Goal: Task Accomplishment & Management: Complete application form

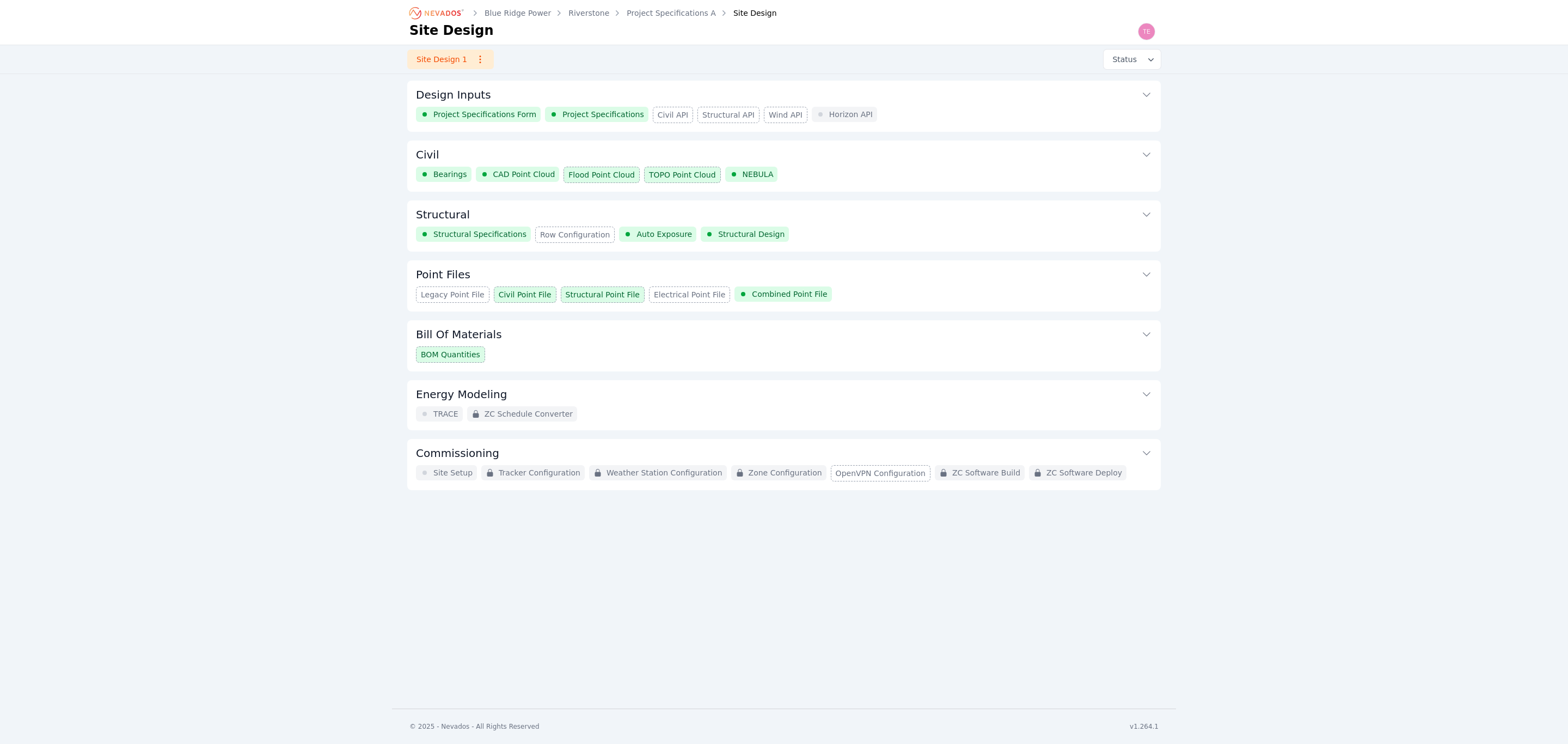
click at [447, 16] on icon "Breadcrumb" at bounding box center [437, 13] width 60 height 18
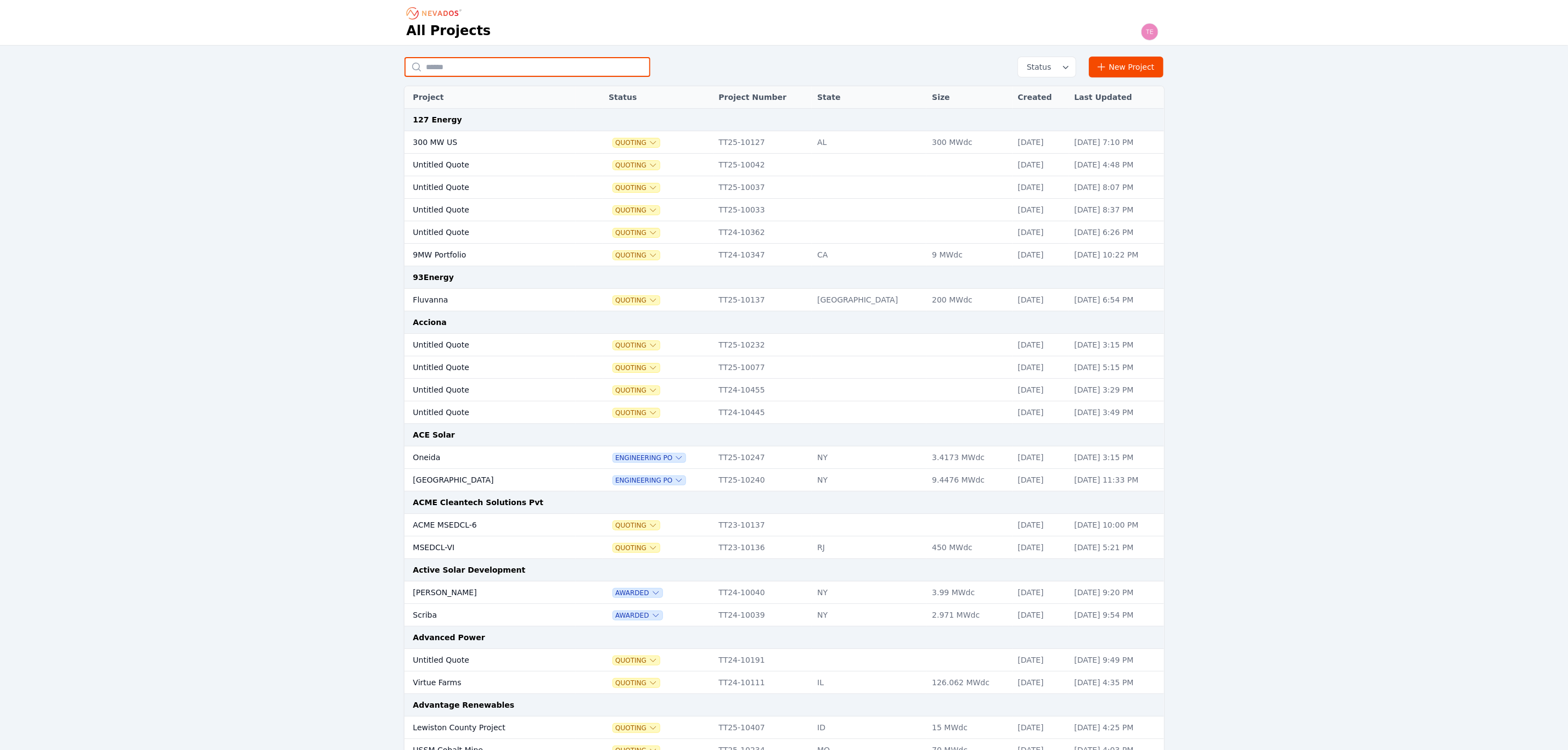
click at [528, 70] on input "text" at bounding box center [527, 67] width 246 height 20
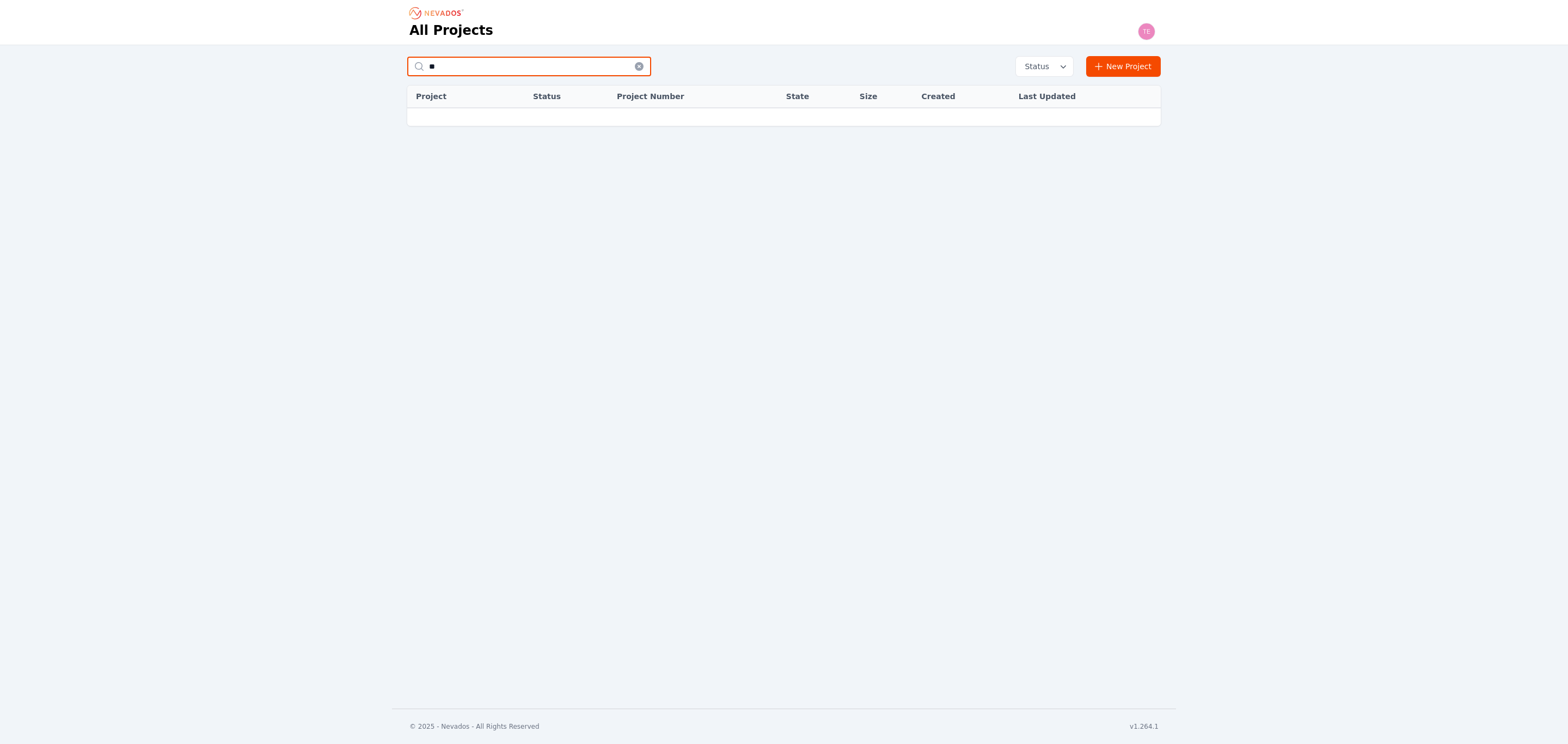
type input "*"
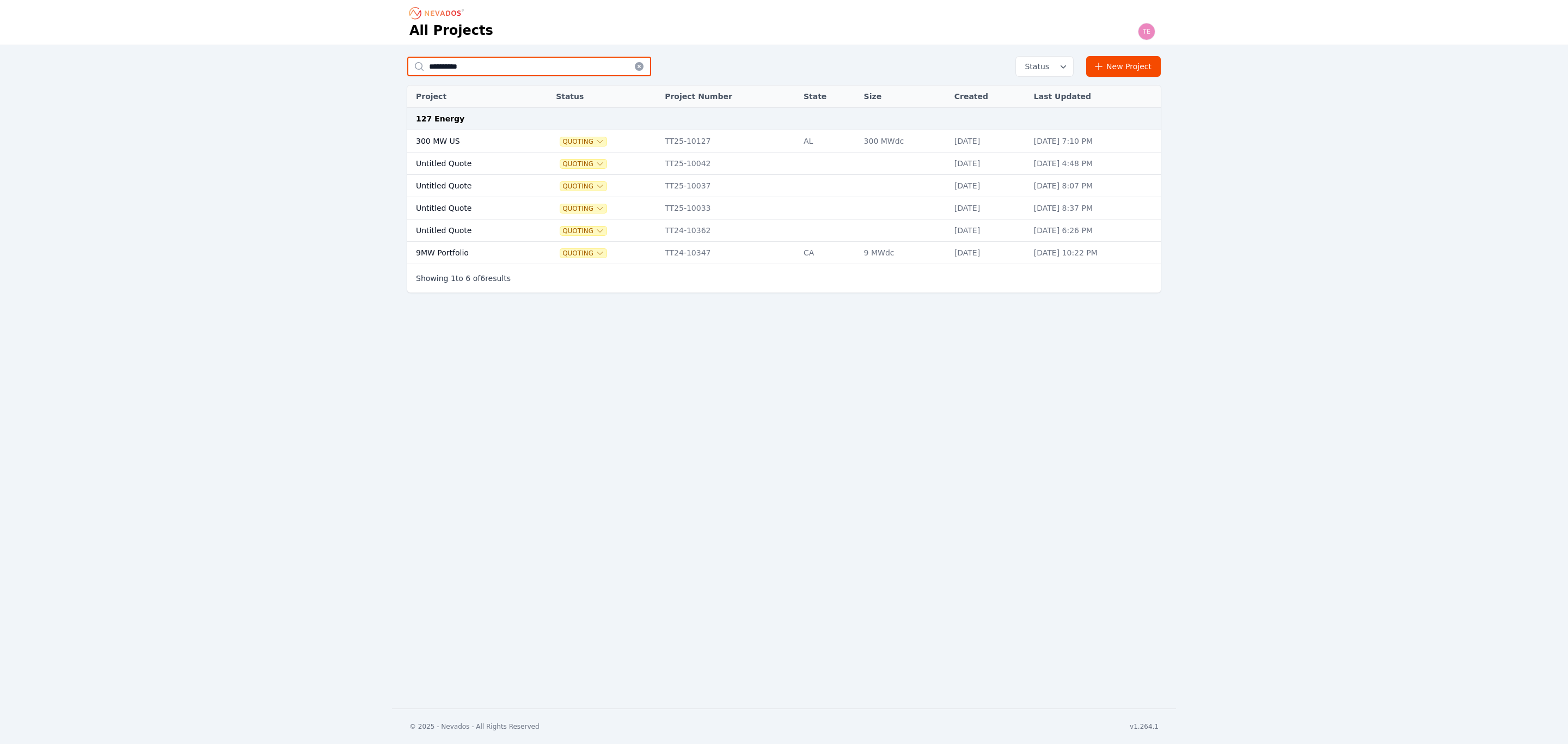
type input "**********"
click at [637, 70] on icon at bounding box center [639, 66] width 9 height 9
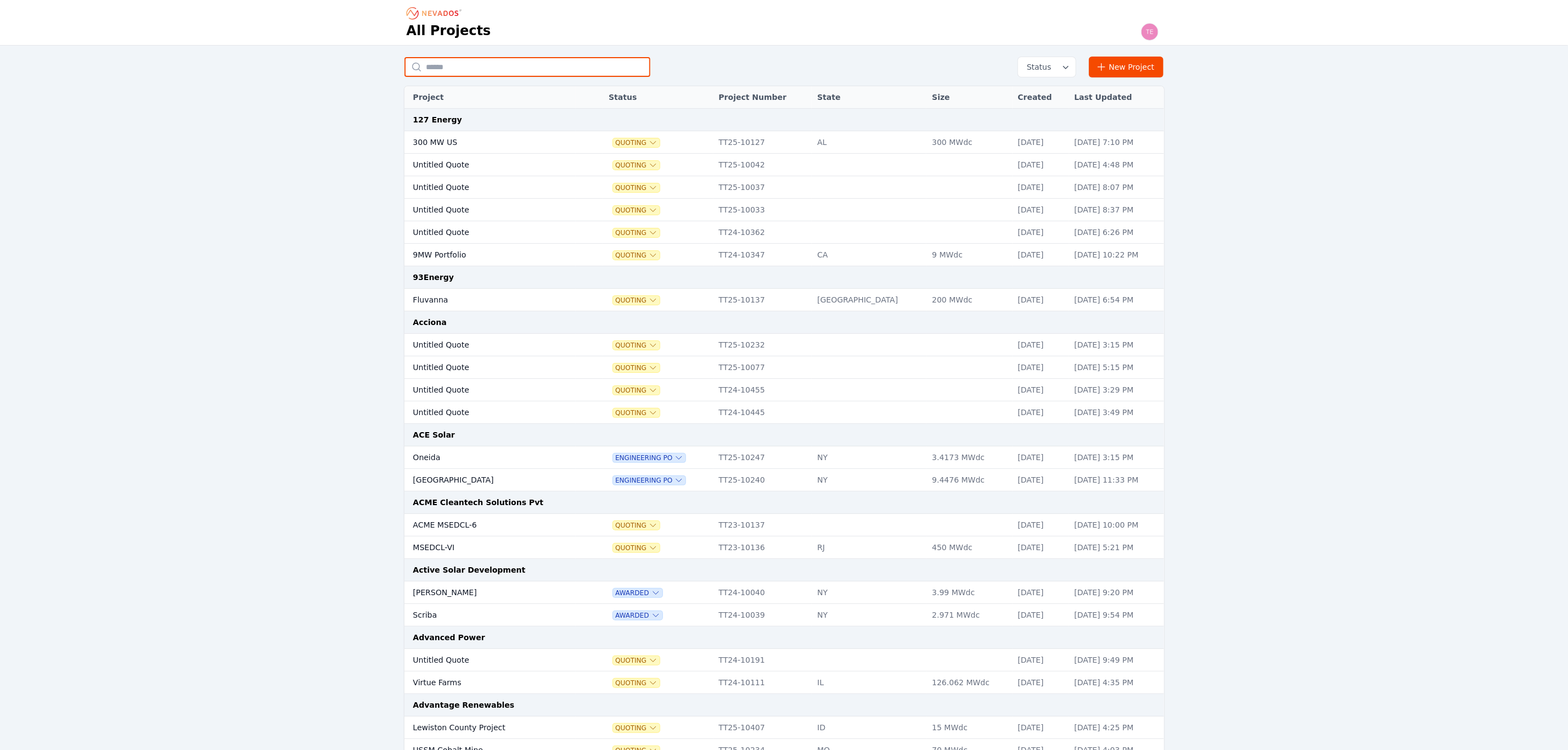
click at [512, 73] on input "text" at bounding box center [527, 67] width 246 height 20
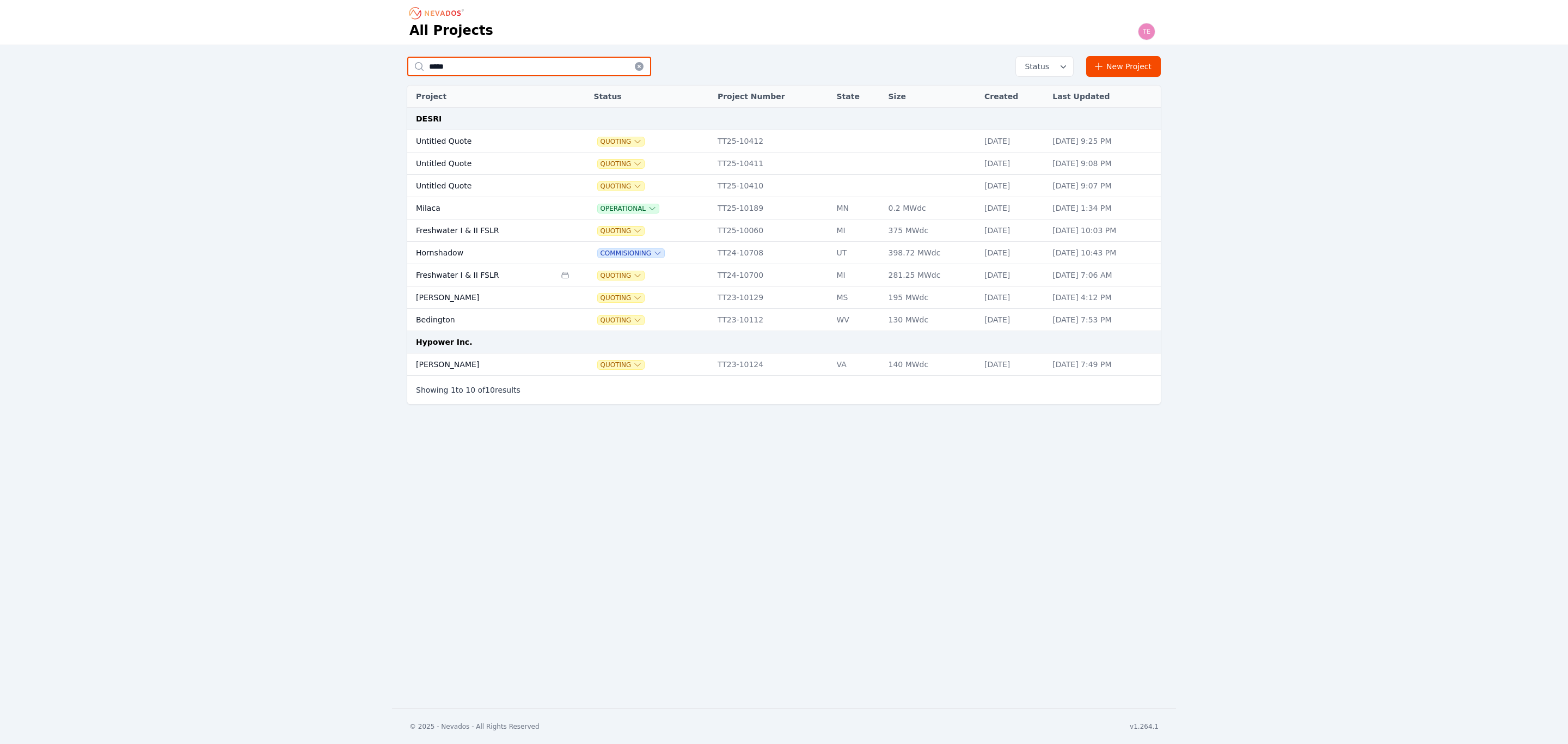
drag, startPoint x: 490, startPoint y: 64, endPoint x: 360, endPoint y: 61, distance: 130.0
click at [360, 61] on div "***** Status New Project Project Status Project Number State Size Created Last …" at bounding box center [784, 233] width 1568 height 376
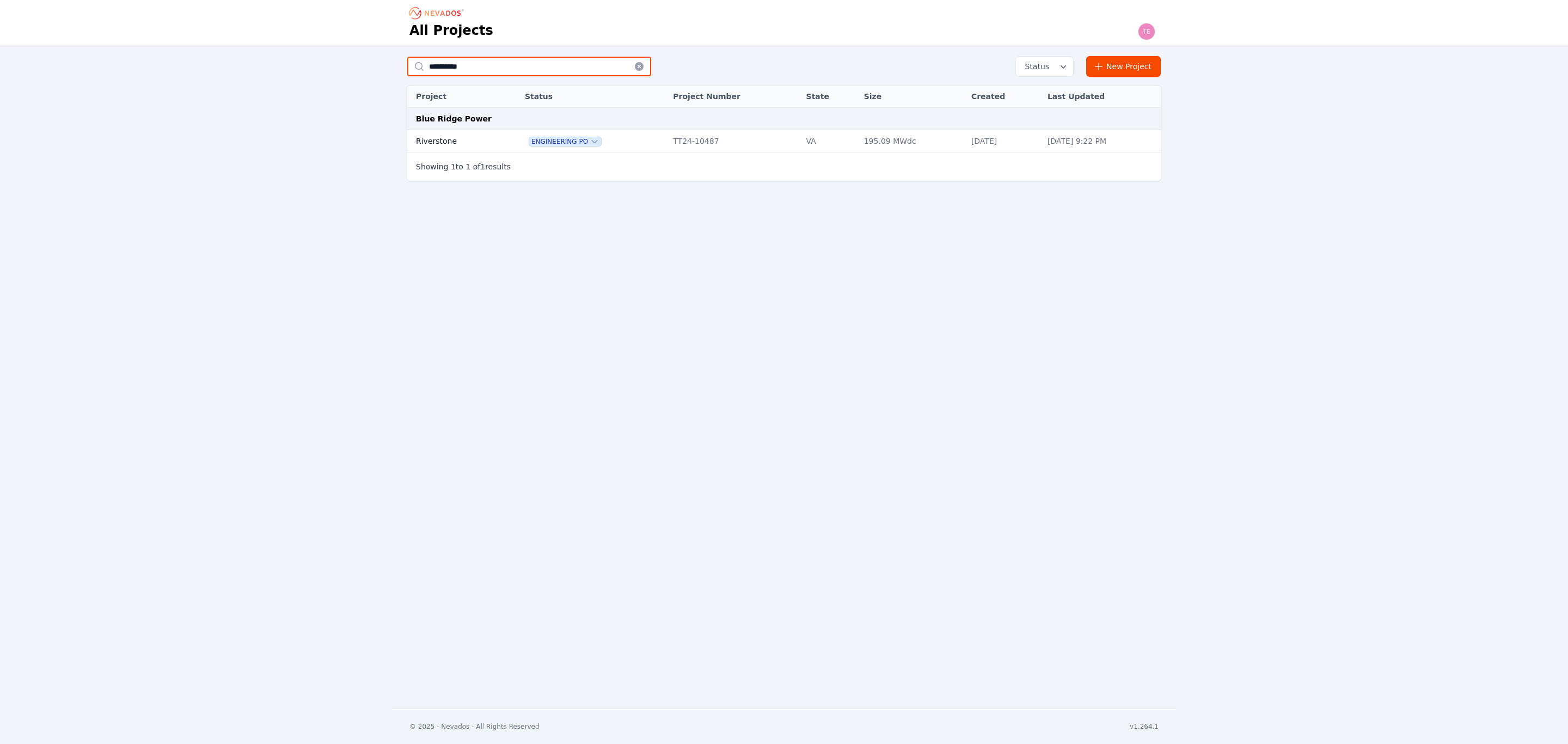
type input "**********"
click at [569, 142] on span "Engineering PO" at bounding box center [565, 141] width 72 height 9
click at [486, 146] on table "Project Status Project Number State Size Created Last Updated Blue Ridge Power …" at bounding box center [784, 118] width 754 height 66
click at [474, 139] on td "Riverstone" at bounding box center [454, 141] width 94 height 23
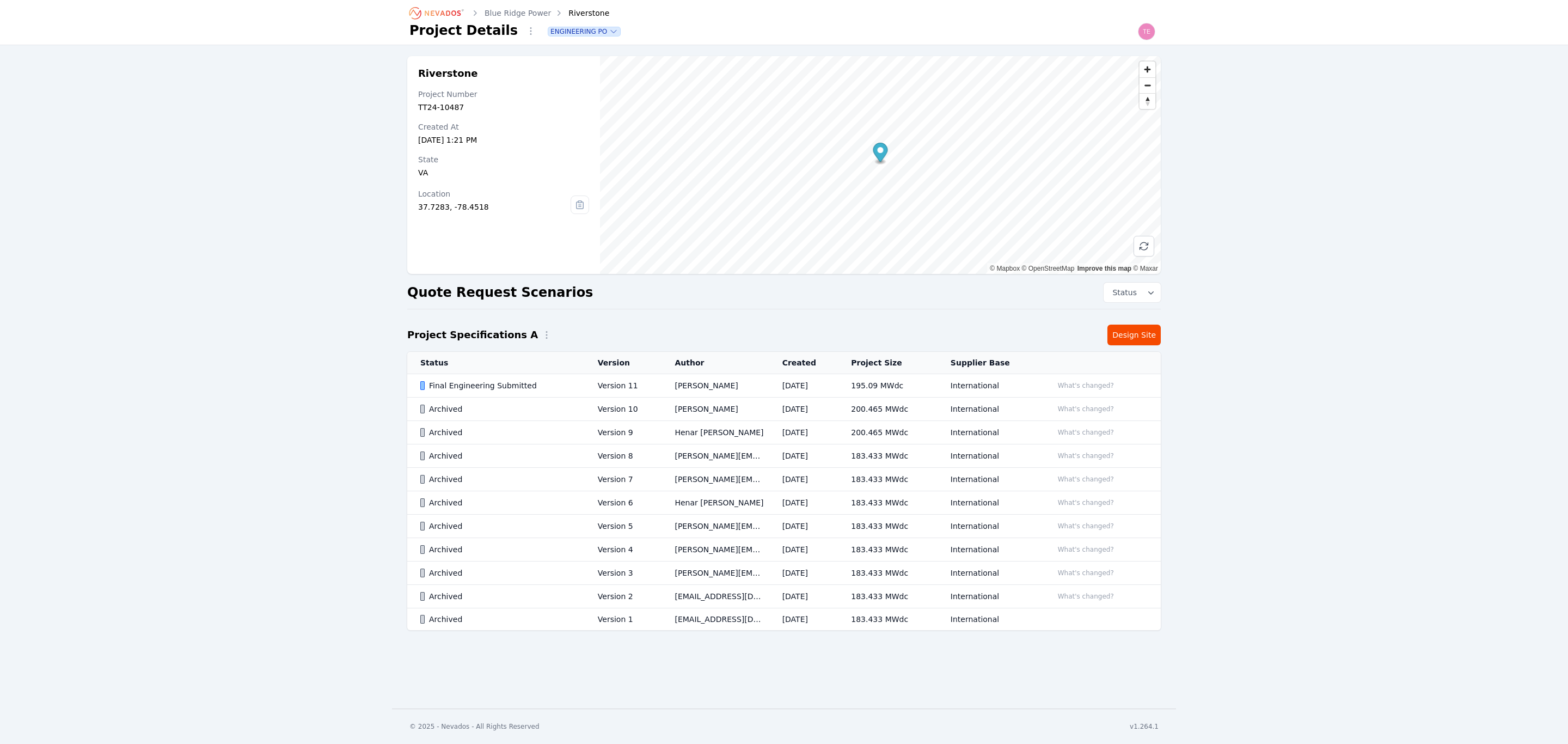
click at [662, 391] on td "[PERSON_NAME]" at bounding box center [715, 385] width 107 height 23
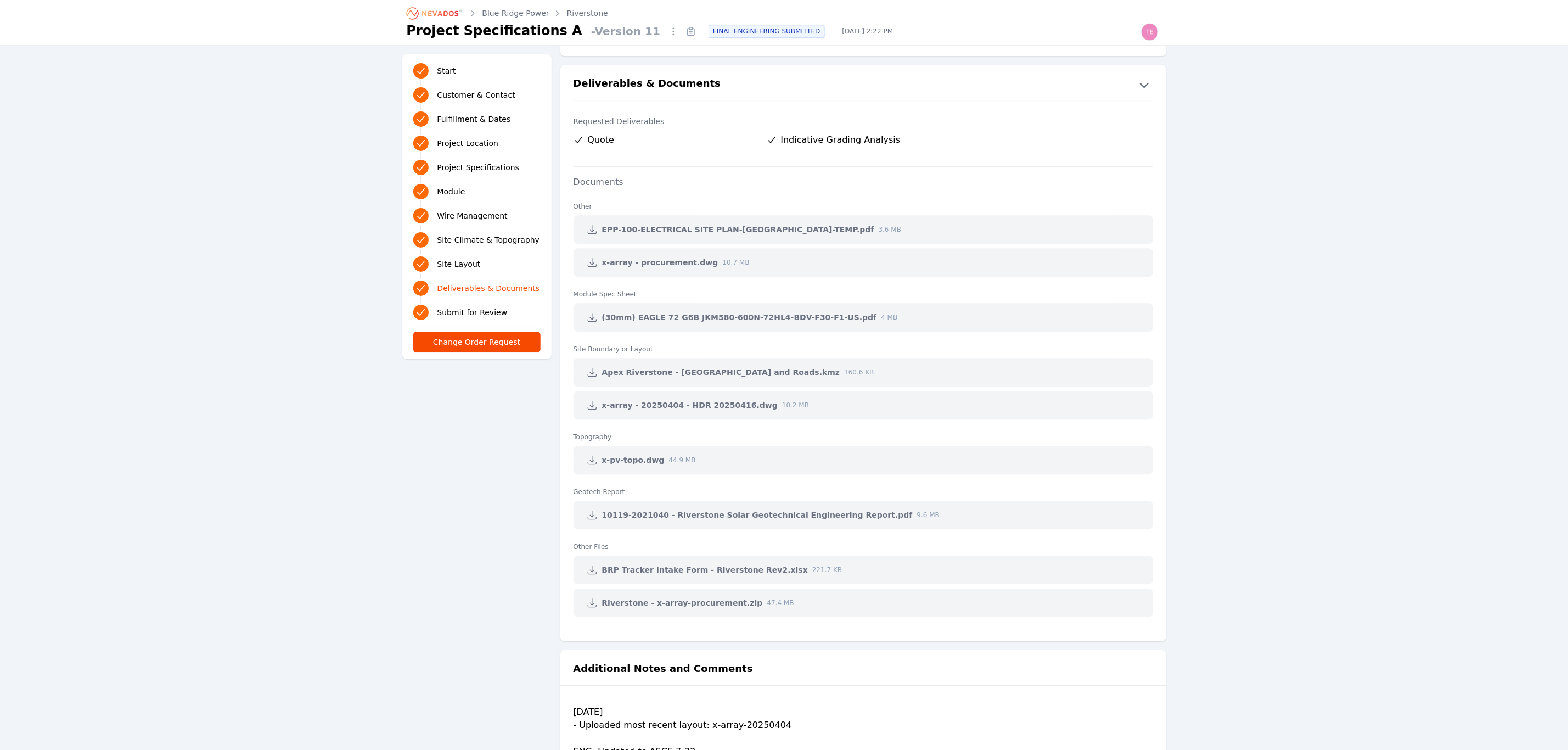
scroll to position [2166, 0]
drag, startPoint x: 639, startPoint y: 296, endPoint x: 574, endPoint y: 294, distance: 65.0
click at [574, 293] on dt "Module Spec Sheet" at bounding box center [863, 287] width 580 height 18
drag, startPoint x: 634, startPoint y: 349, endPoint x: 563, endPoint y: 346, distance: 71.1
click at [563, 346] on ul "Other EPP-100-ELECTRICAL SITE PLAN-[GEOGRAPHIC_DATA]-TEMP.pdf 3.6 MB x-array - …" at bounding box center [863, 406] width 606 height 441
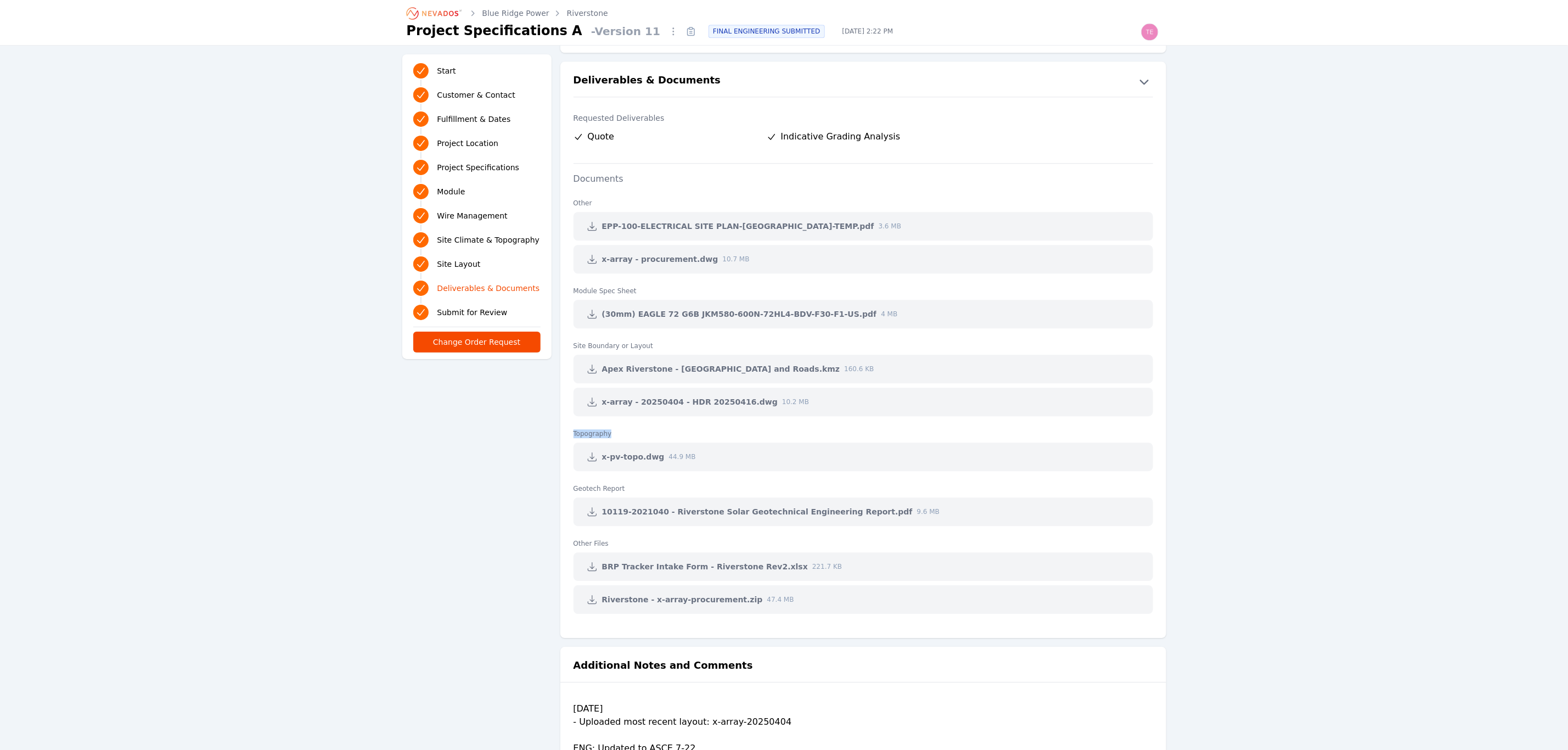
drag, startPoint x: 628, startPoint y: 439, endPoint x: 565, endPoint y: 435, distance: 63.1
click at [565, 435] on ul "Other EPP-100-ELECTRICAL SITE PLAN-[GEOGRAPHIC_DATA]-TEMP.pdf 3.6 MB x-array - …" at bounding box center [863, 406] width 606 height 441
drag, startPoint x: 637, startPoint y: 491, endPoint x: 574, endPoint y: 491, distance: 63.0
click at [574, 491] on dt "Geotech Report" at bounding box center [863, 484] width 580 height 18
click at [577, 17] on link "Riverstone" at bounding box center [587, 14] width 41 height 11
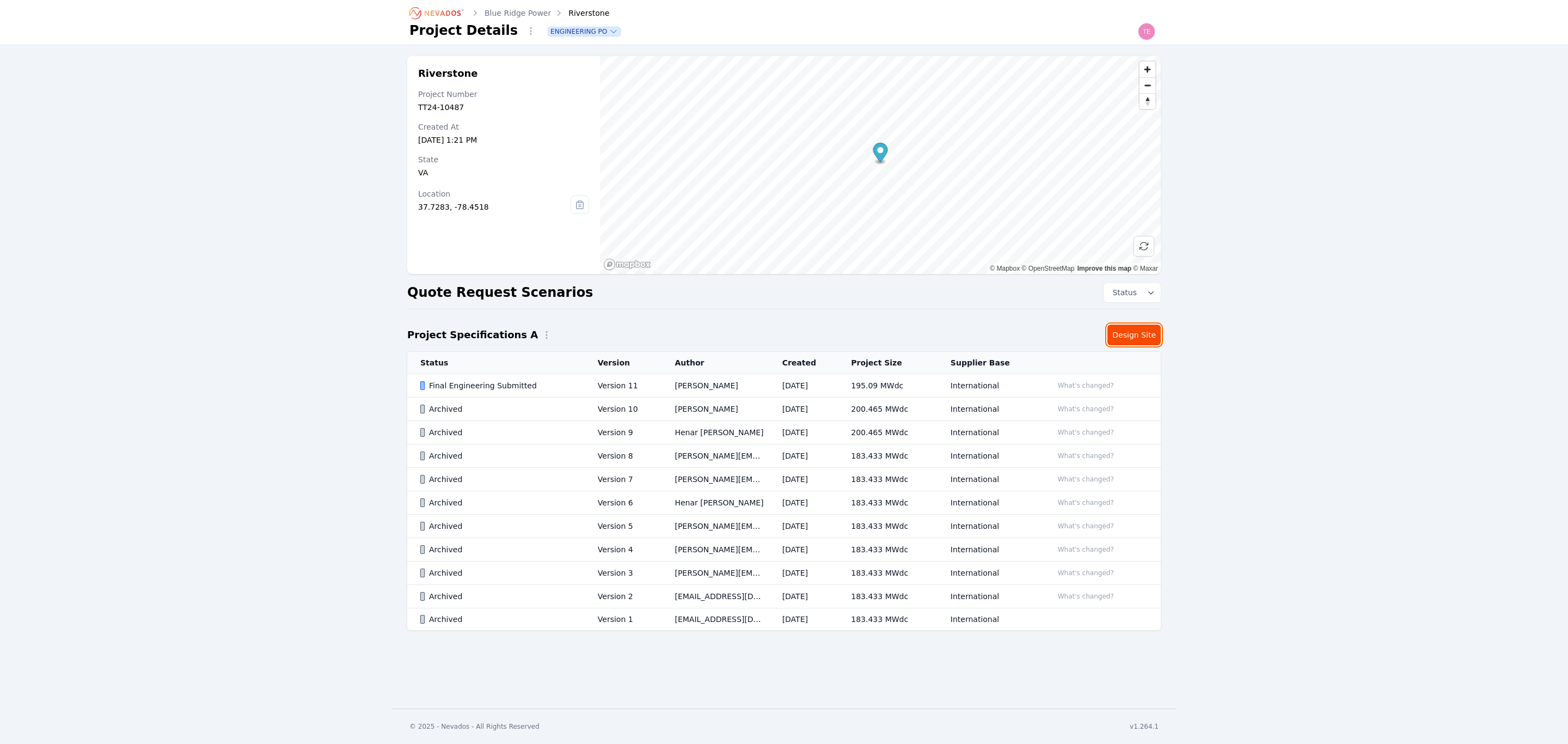
click at [1152, 337] on link "Design Site" at bounding box center [1134, 335] width 54 height 21
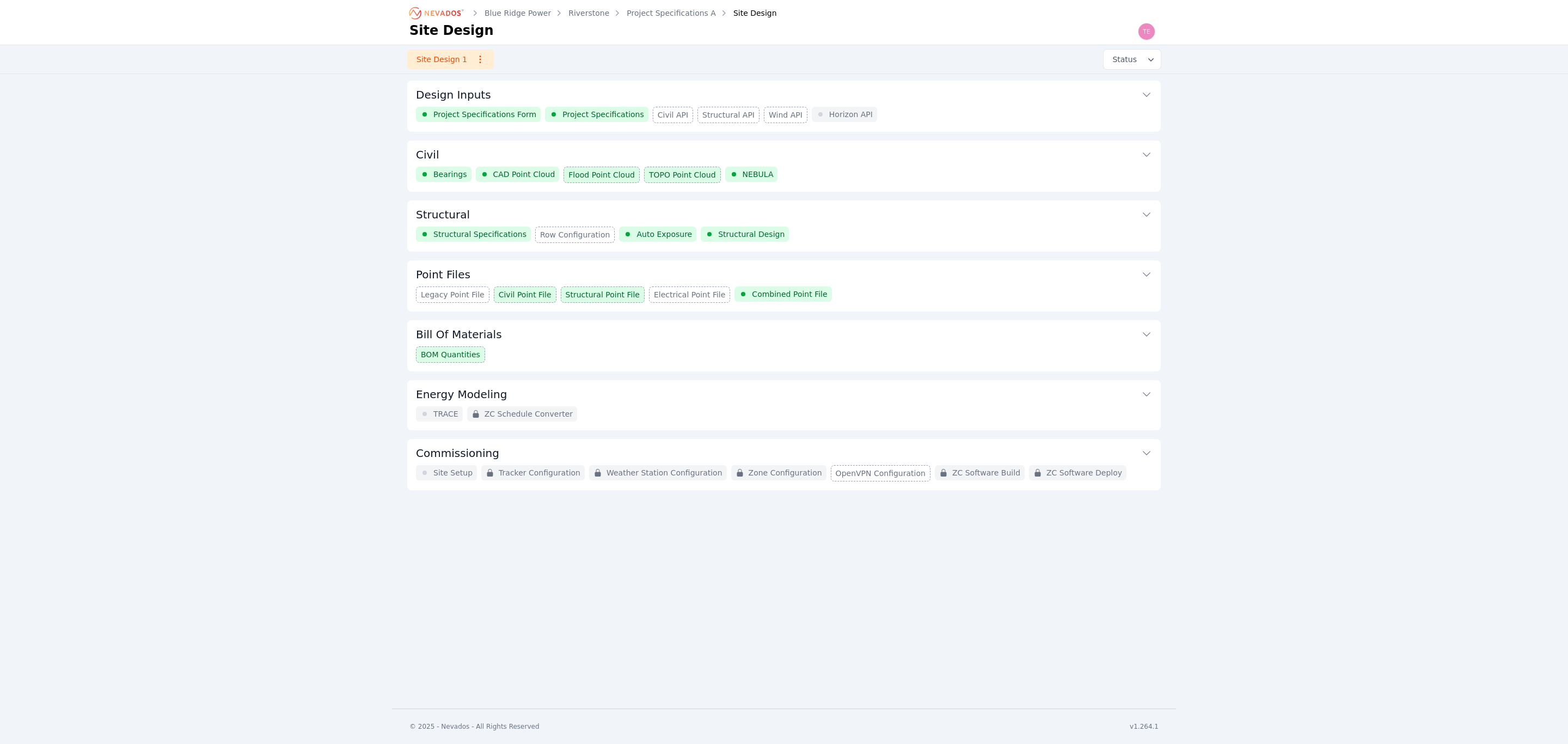
click at [849, 284] on button "Point Files" at bounding box center [783, 273] width 736 height 26
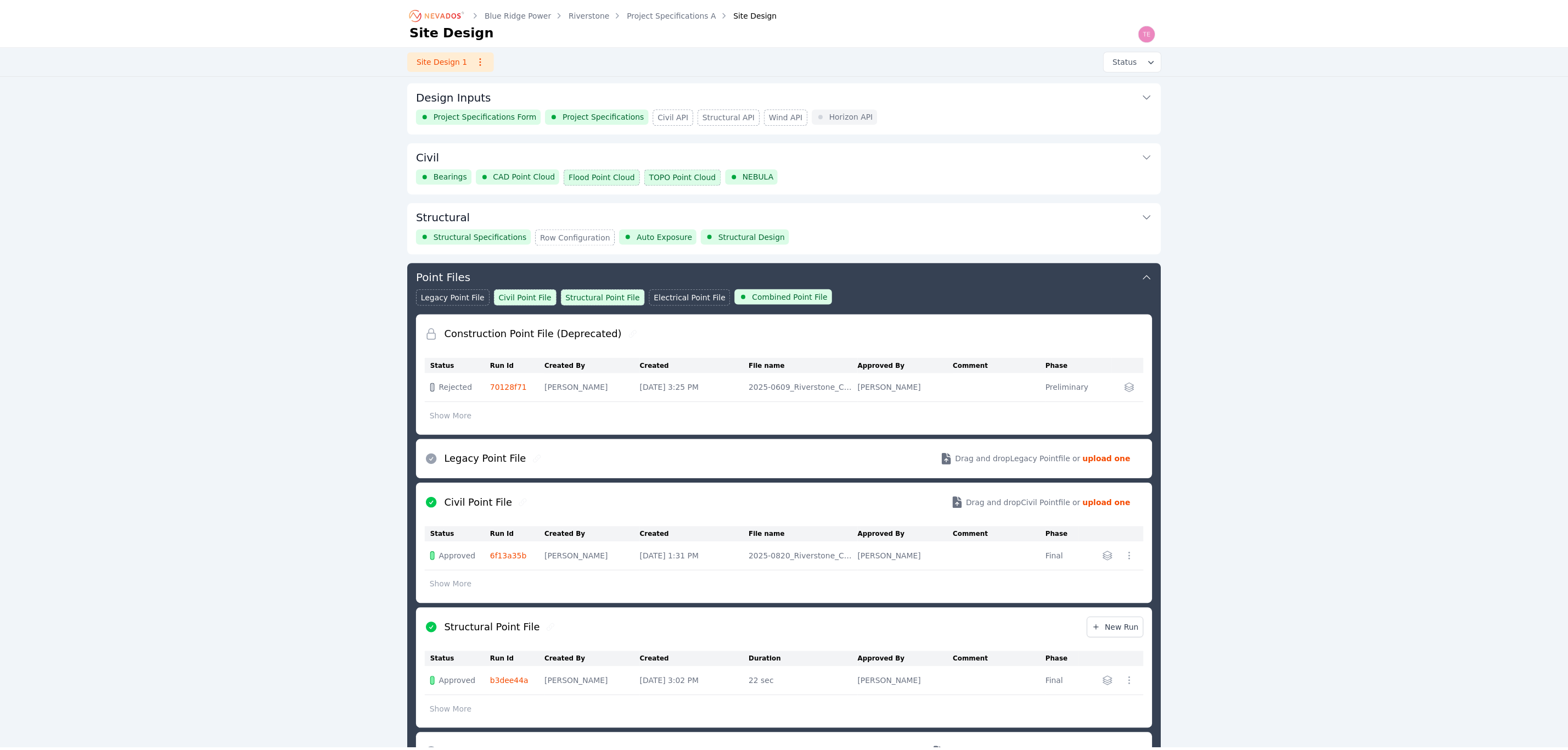
scroll to position [182, 0]
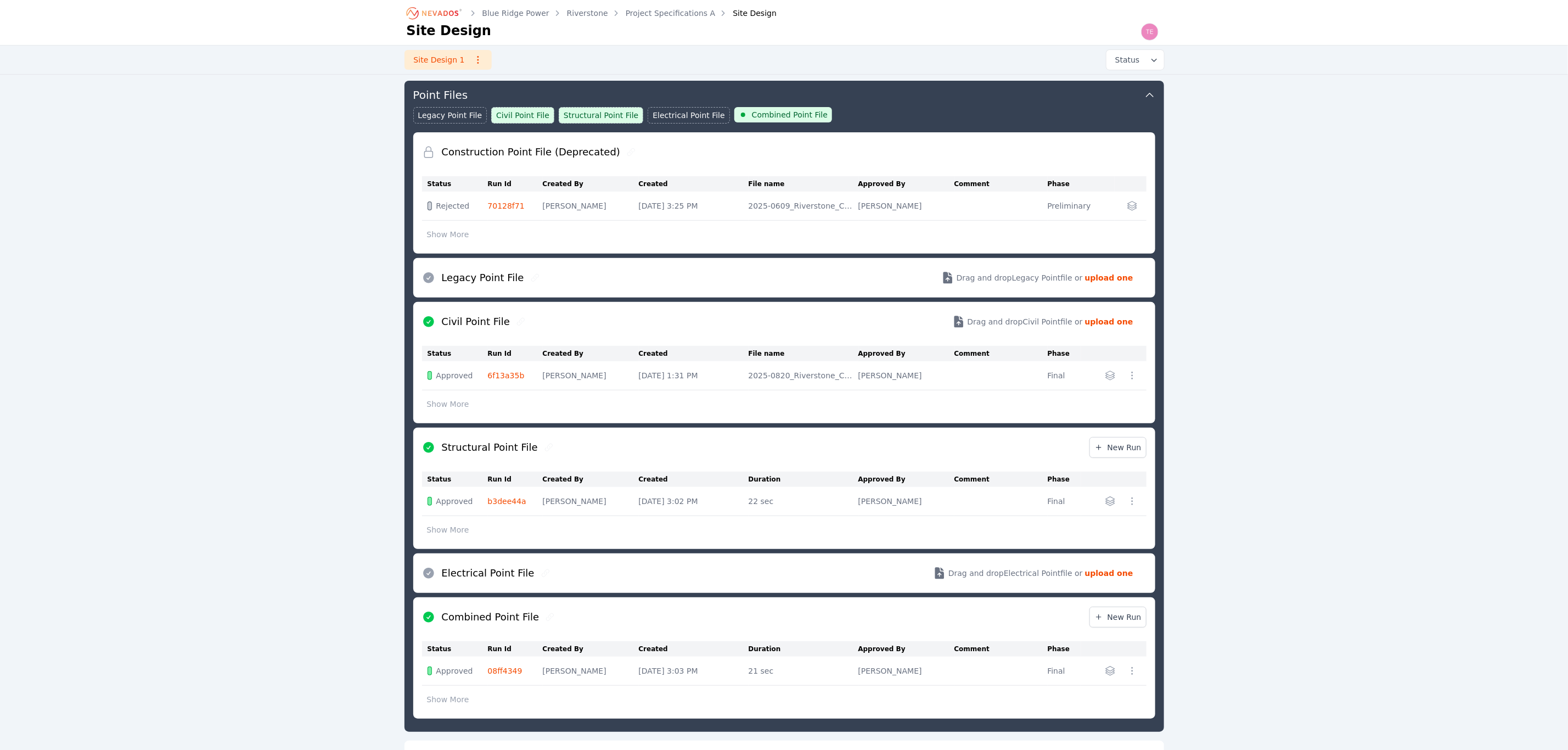
click at [1108, 676] on icon "button" at bounding box center [1111, 671] width 11 height 11
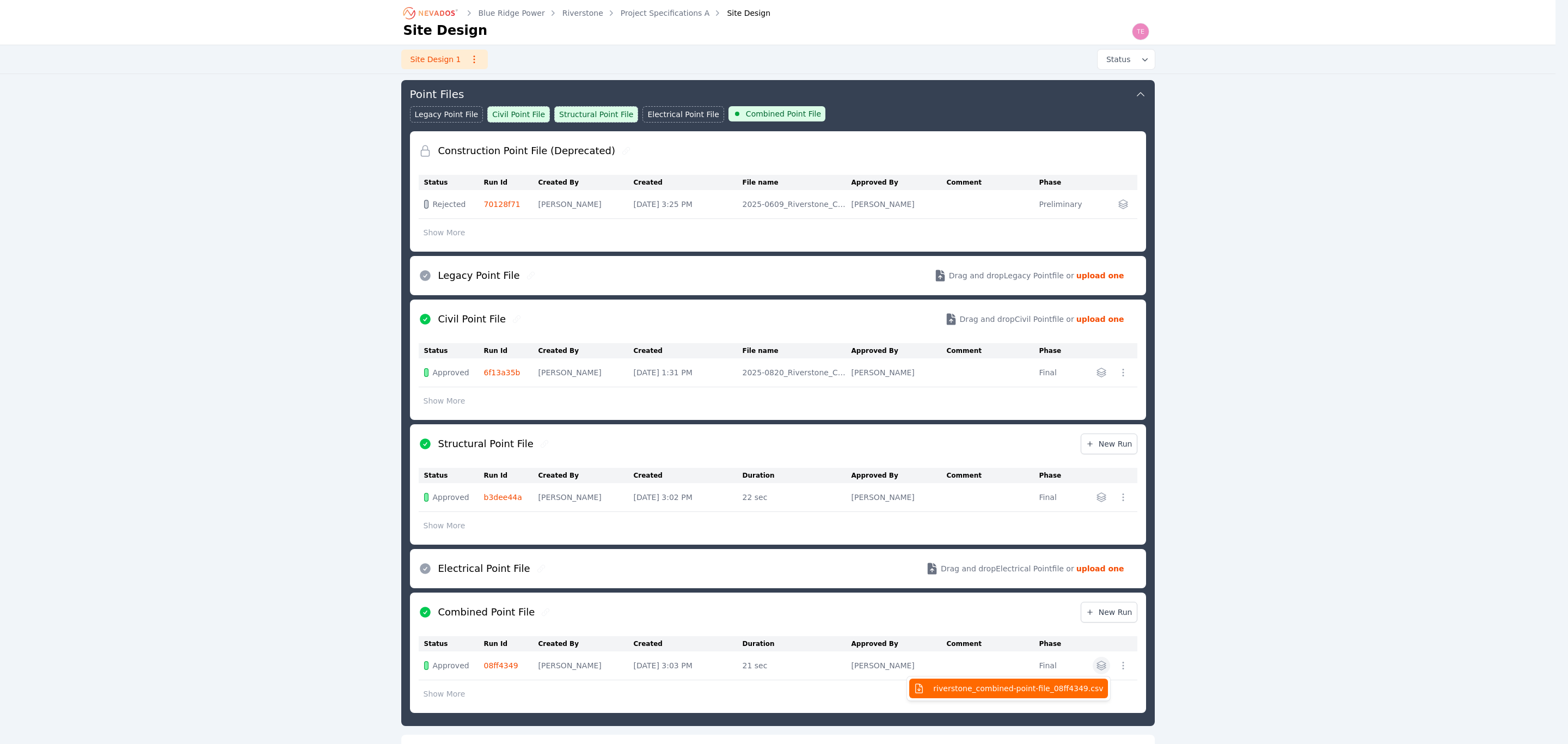
click at [1055, 694] on span "riverstone_combined-point-file_08ff4349.csv" at bounding box center [1018, 689] width 170 height 11
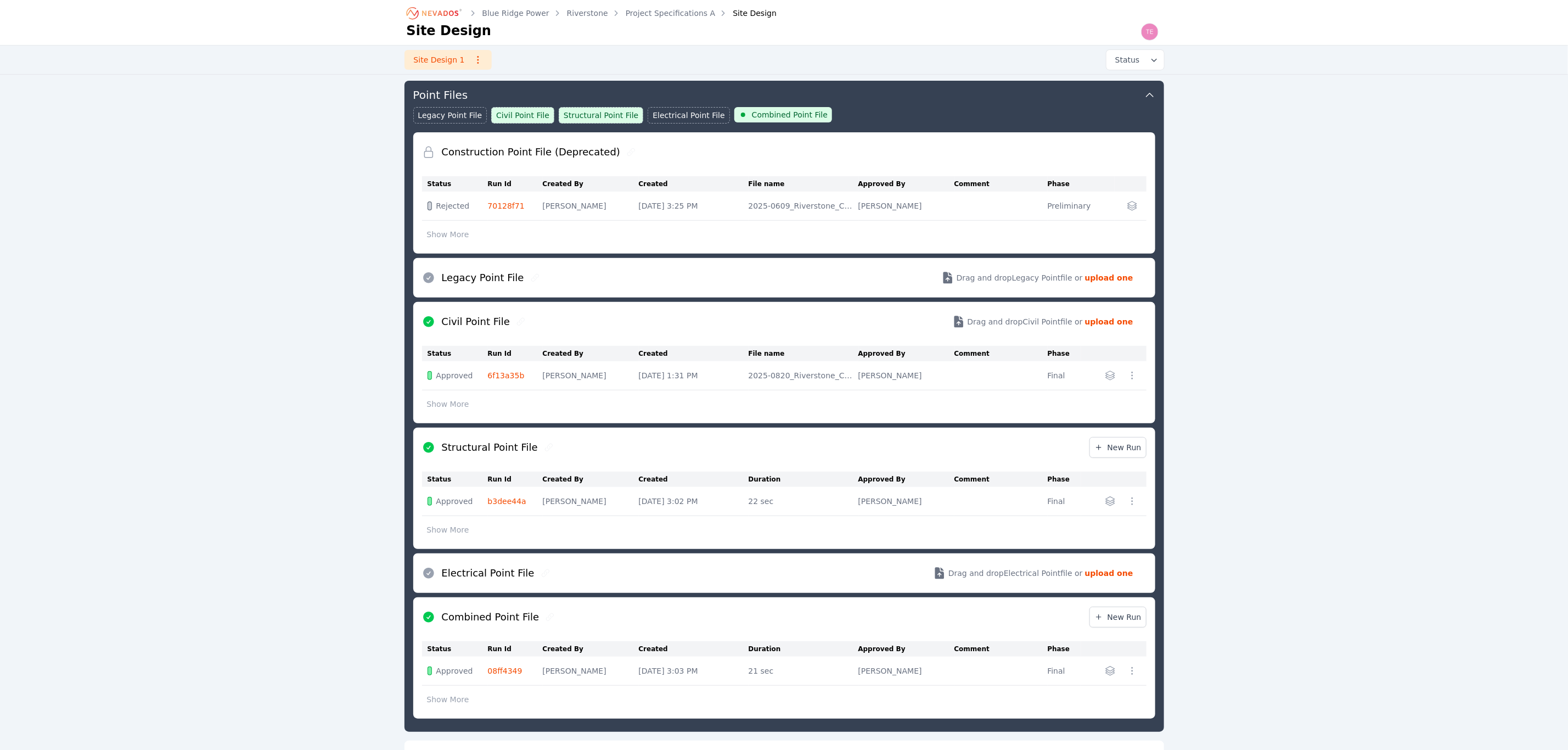
click at [840, 96] on button "Point Files" at bounding box center [784, 93] width 742 height 26
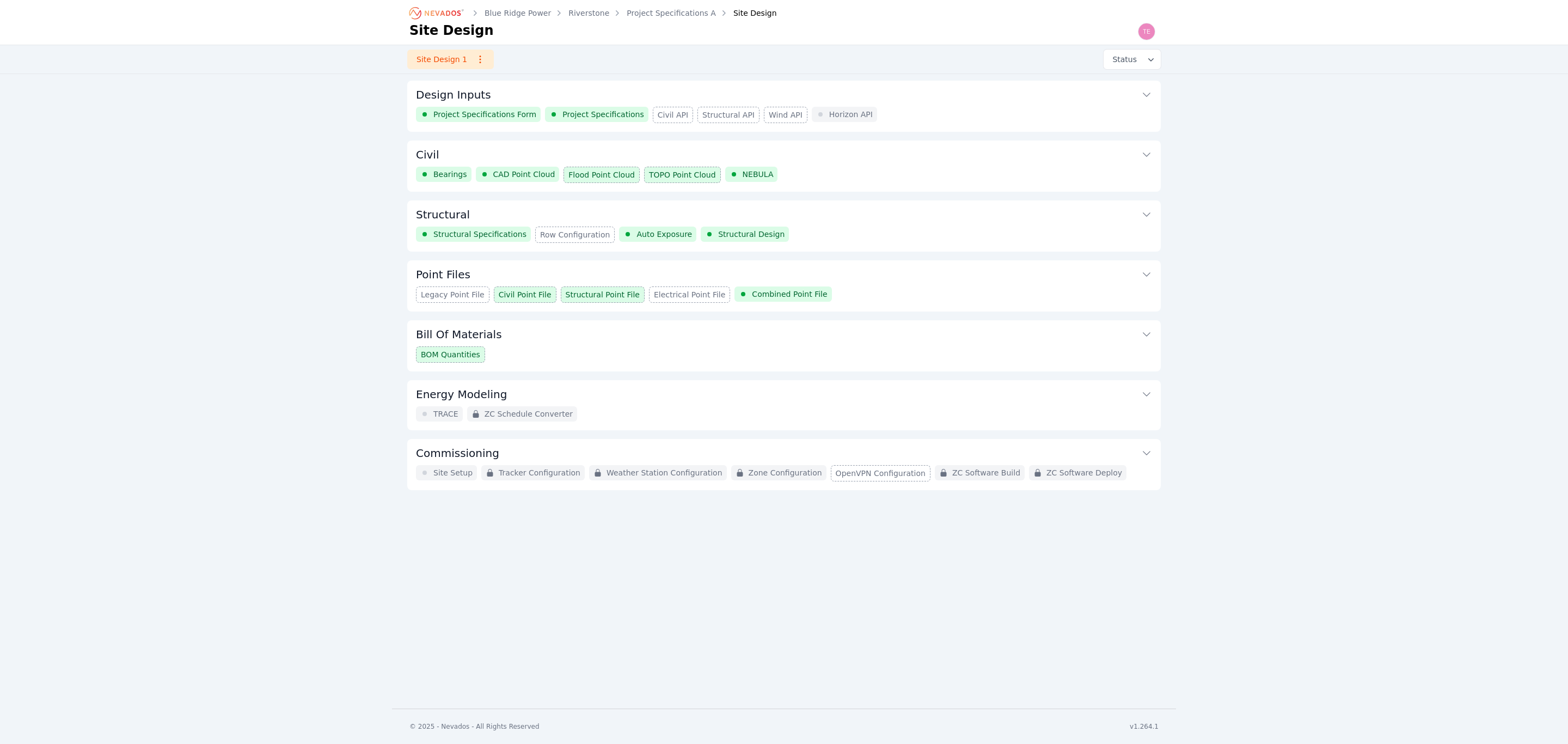
click at [603, 147] on button "Civil" at bounding box center [783, 153] width 736 height 26
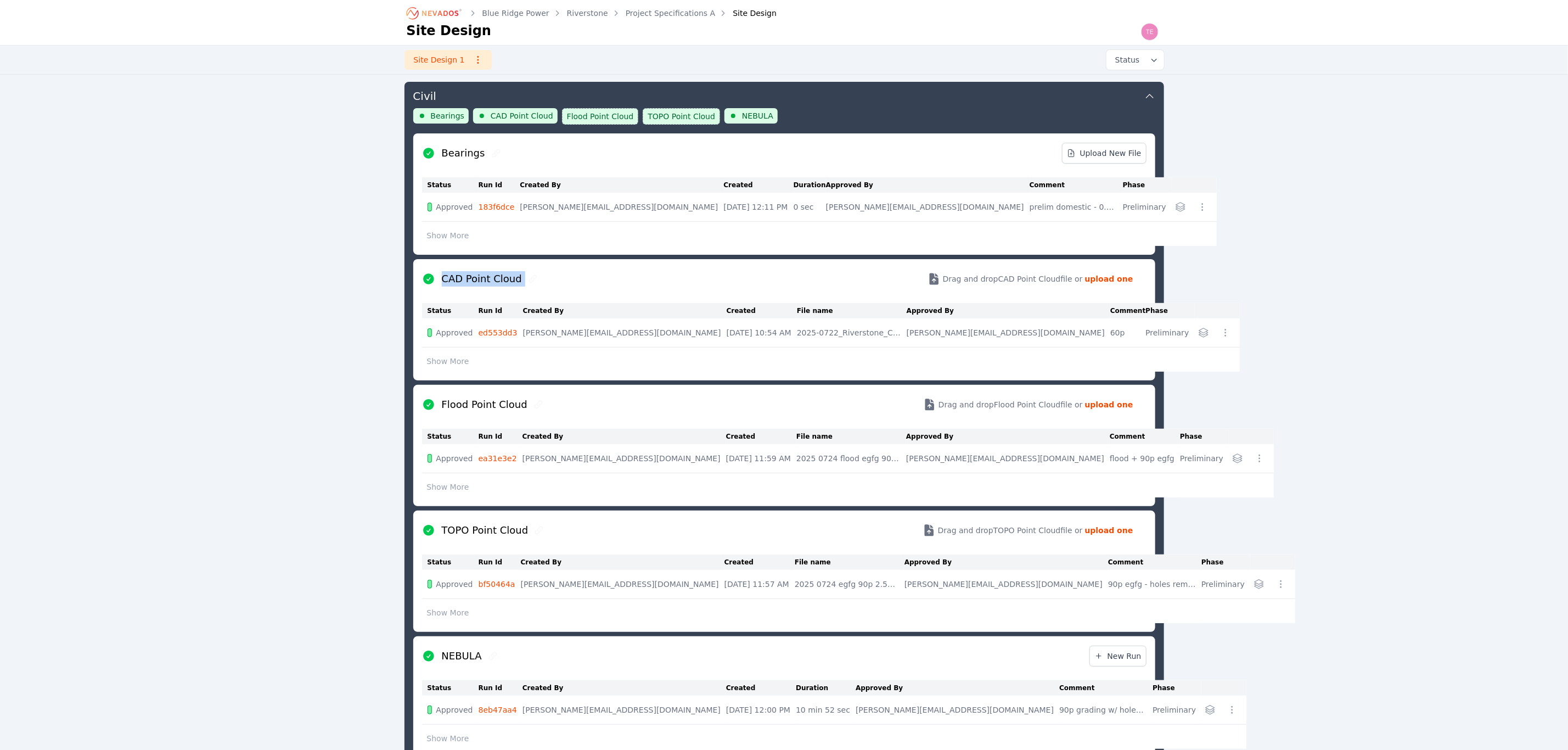
drag, startPoint x: 441, startPoint y: 277, endPoint x: 525, endPoint y: 285, distance: 84.4
click at [525, 285] on div "CAD Point Cloud" at bounding box center [481, 279] width 117 height 15
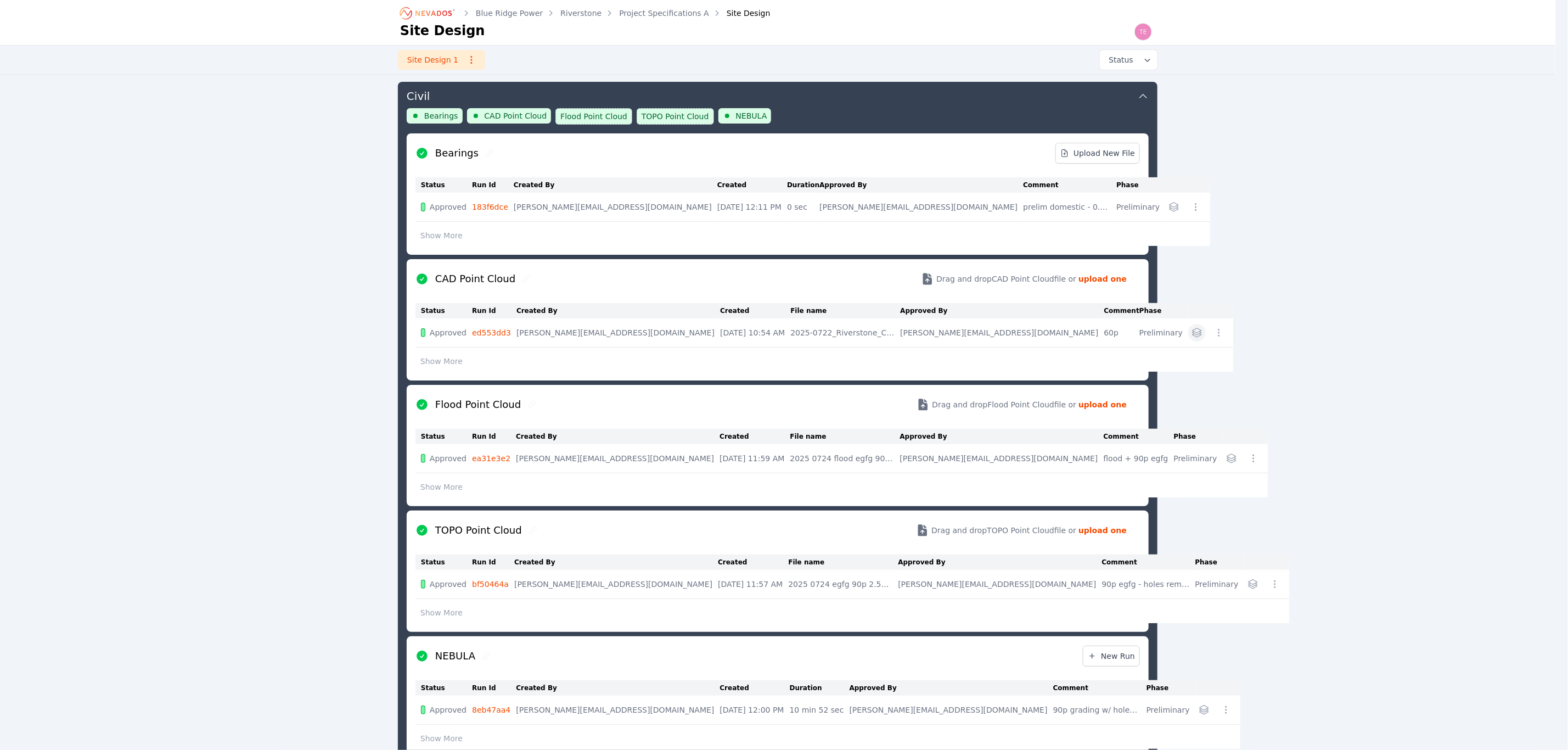
click at [1192, 328] on icon "button" at bounding box center [1197, 333] width 11 height 11
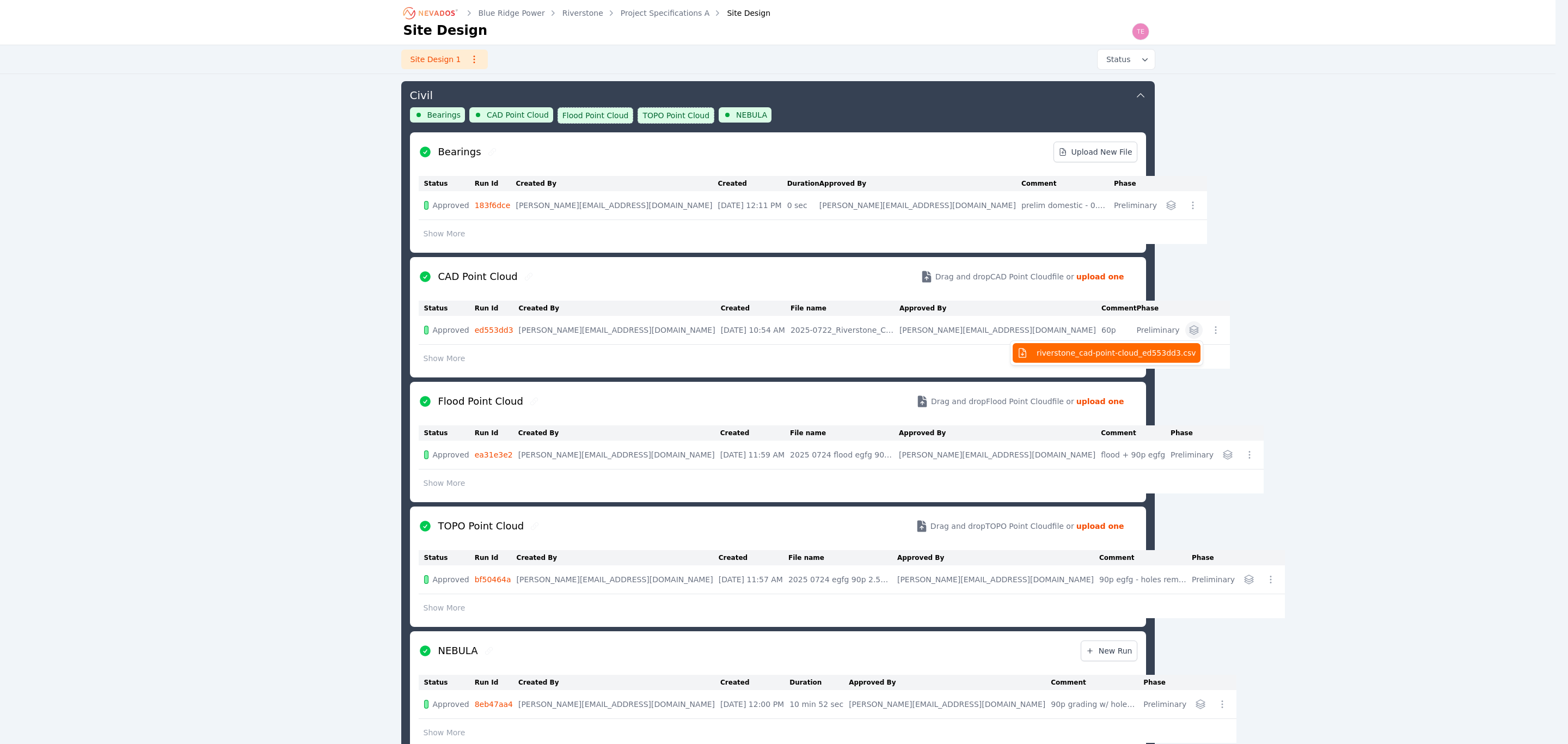
click at [1267, 325] on div "Blue Ridge Power Riverstone Project Specifications A Site Design Site Design Si…" at bounding box center [777, 507] width 1555 height 1131
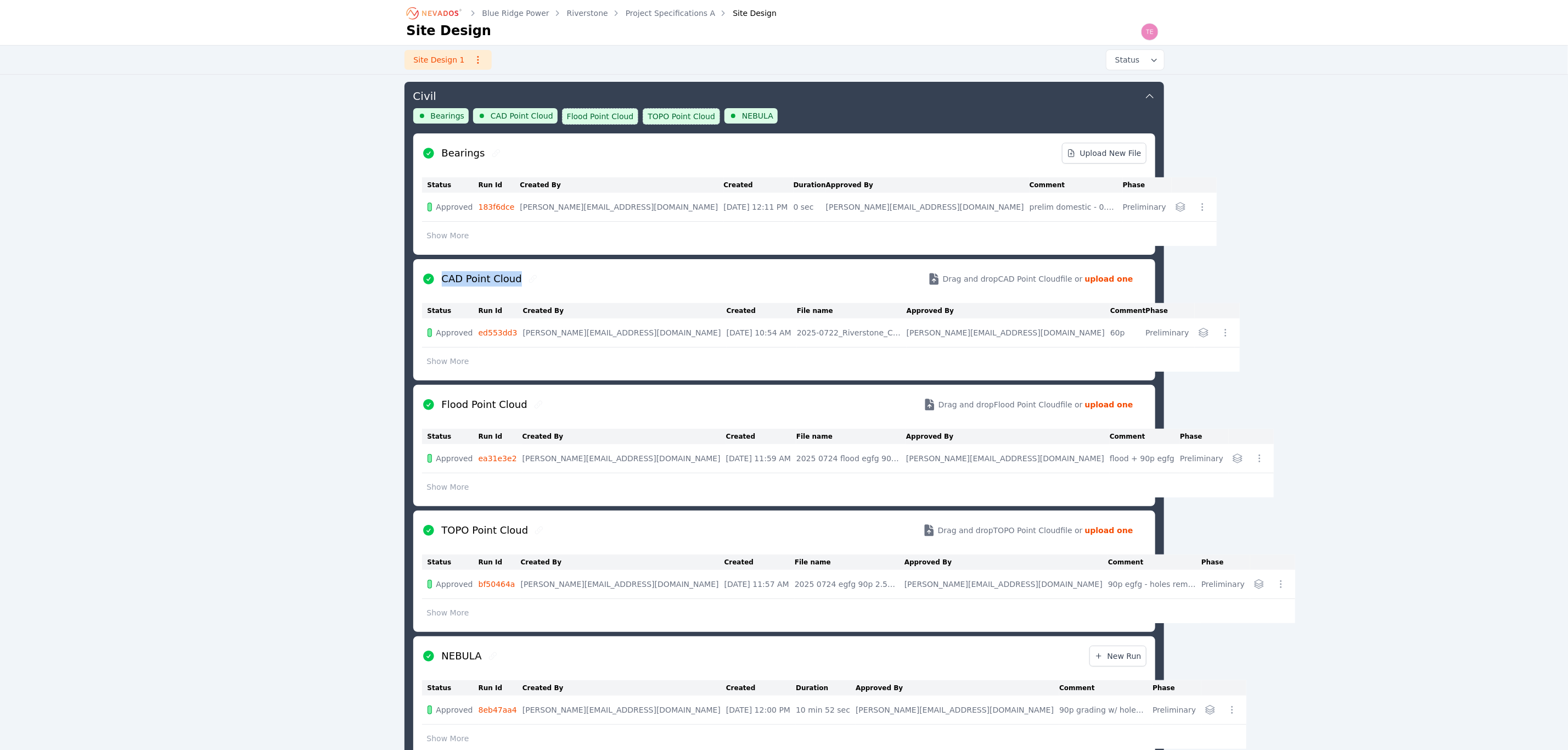
drag, startPoint x: 517, startPoint y: 282, endPoint x: 443, endPoint y: 280, distance: 74.0
click at [443, 280] on div "CAD Point Cloud" at bounding box center [481, 279] width 117 height 15
click at [848, 98] on button "Civil" at bounding box center [784, 95] width 742 height 26
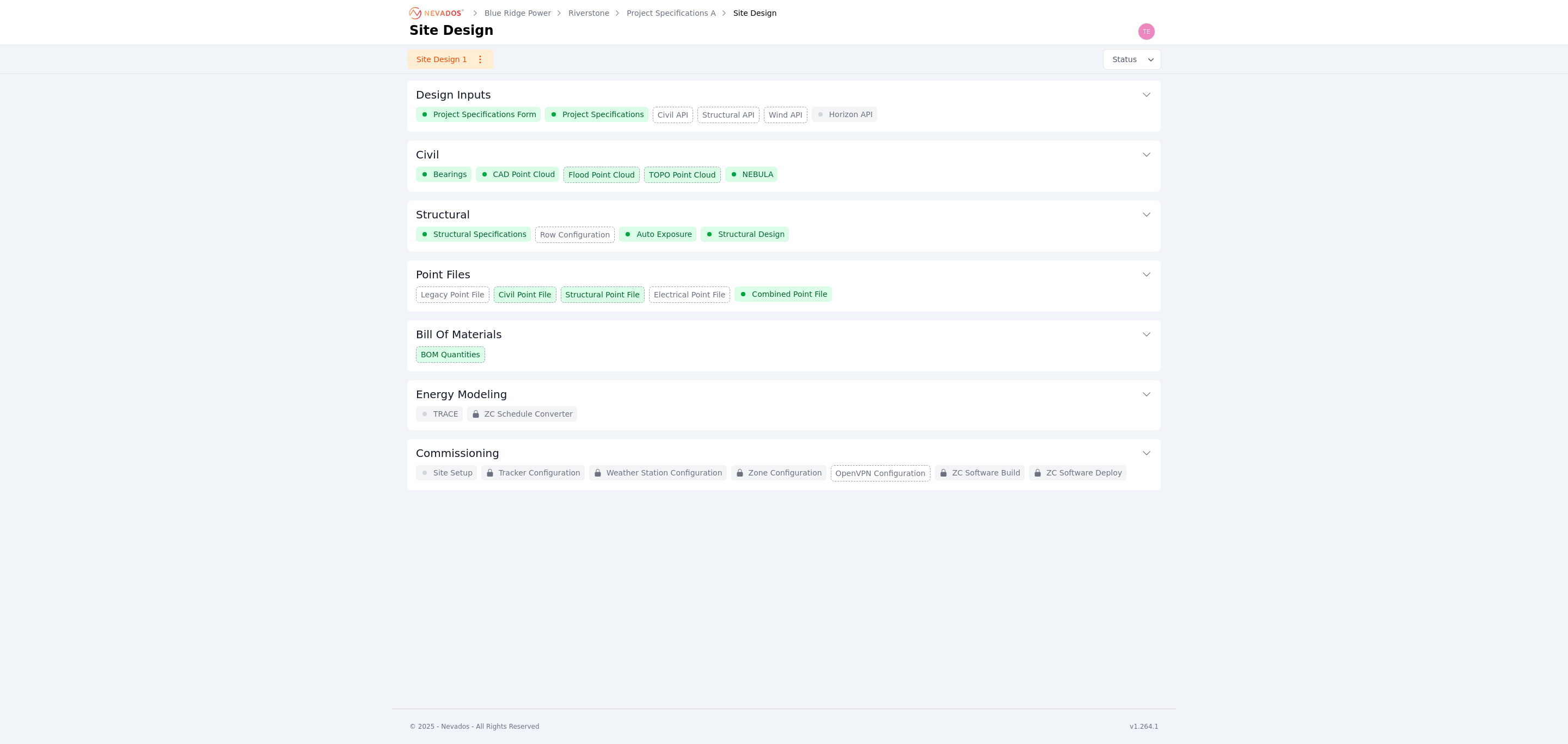
click at [771, 230] on div "Structural Specifications Row Configuration Auto Exposure Structural Design" at bounding box center [783, 234] width 736 height 16
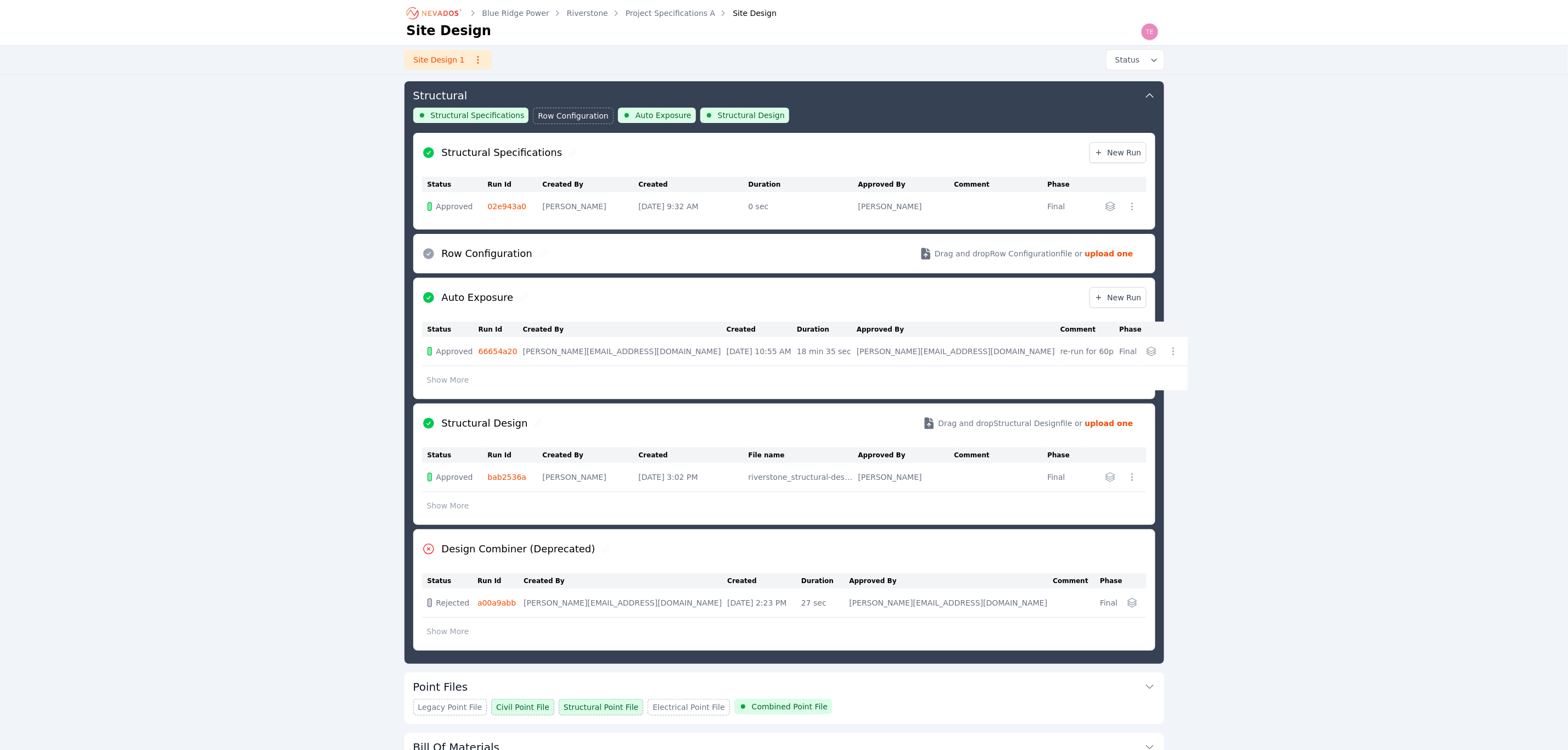
click at [921, 120] on div "Structural Specifications Row Configuration Auto Exposure Structural Design" at bounding box center [784, 120] width 742 height 25
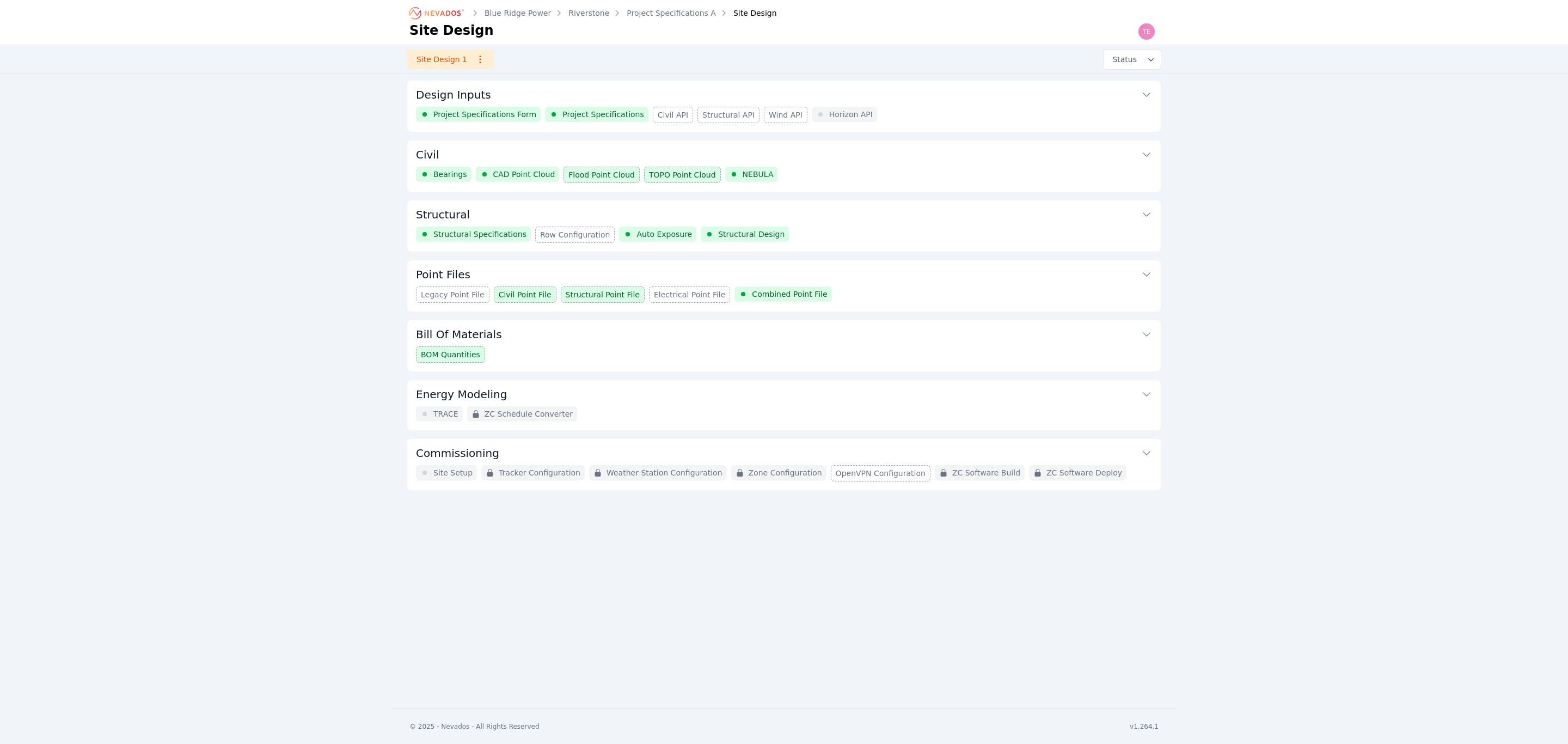
click at [613, 337] on button "Bill Of Materials" at bounding box center [783, 333] width 736 height 26
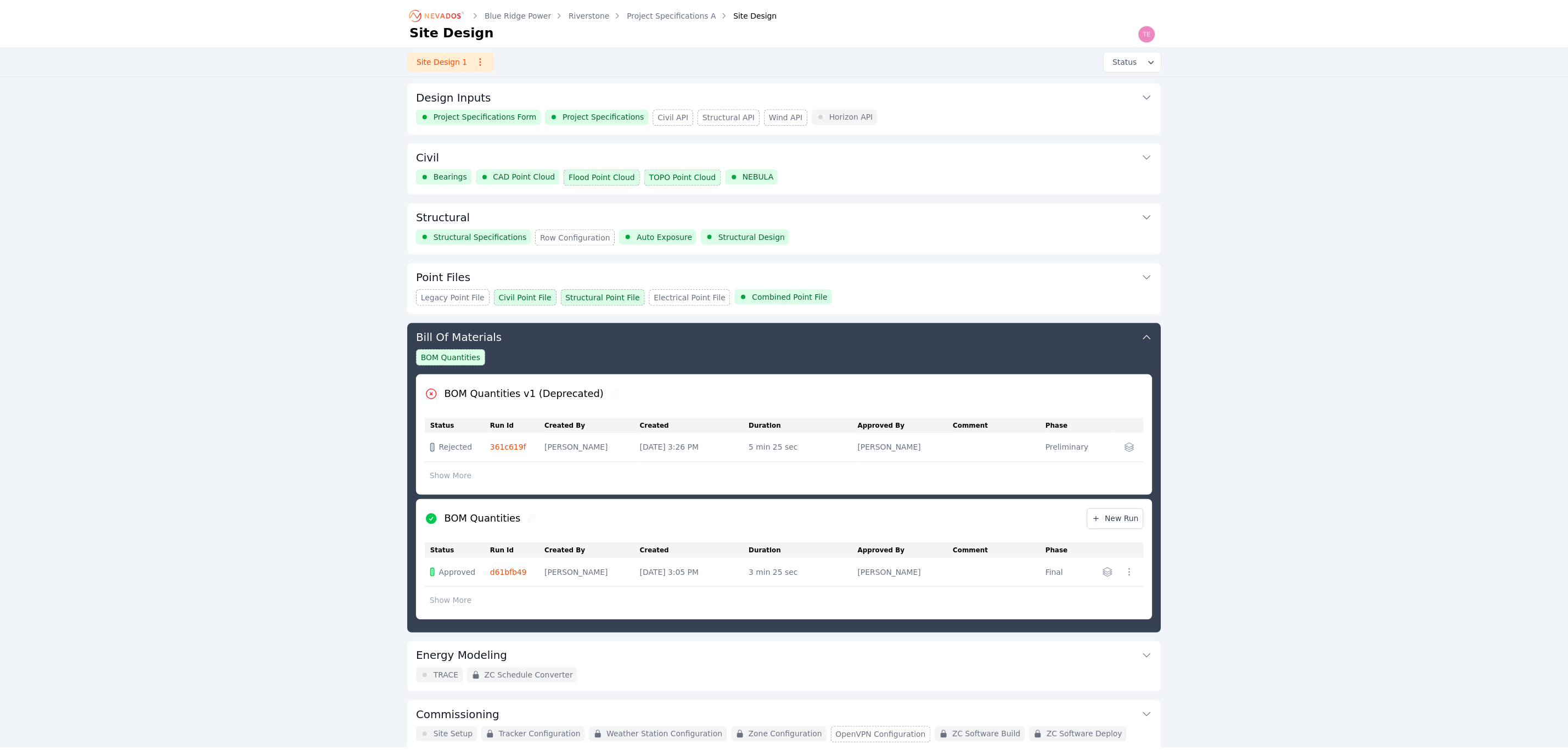
scroll to position [53, 0]
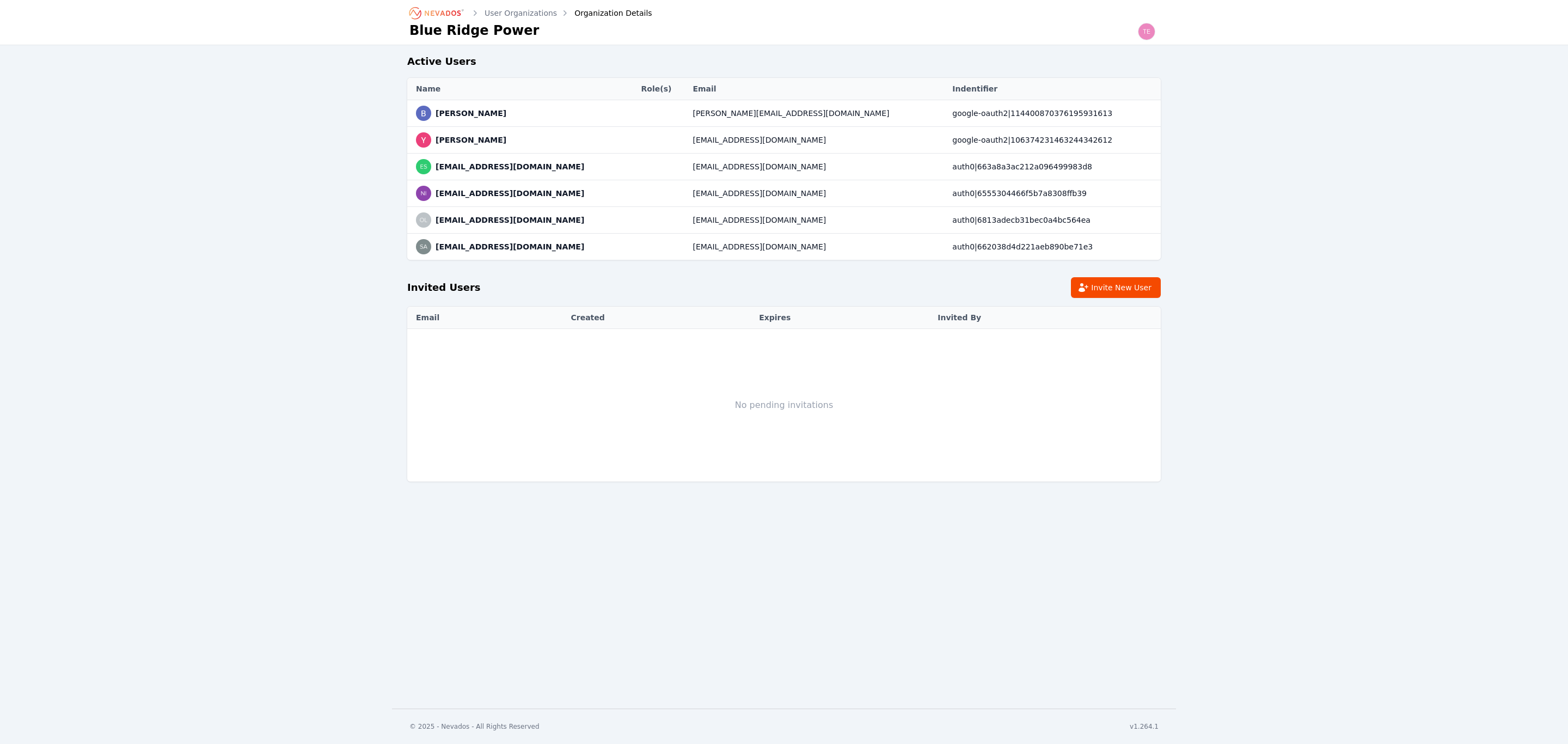
click at [446, 12] on icon "Breadcrumb" at bounding box center [443, 13] width 36 height 5
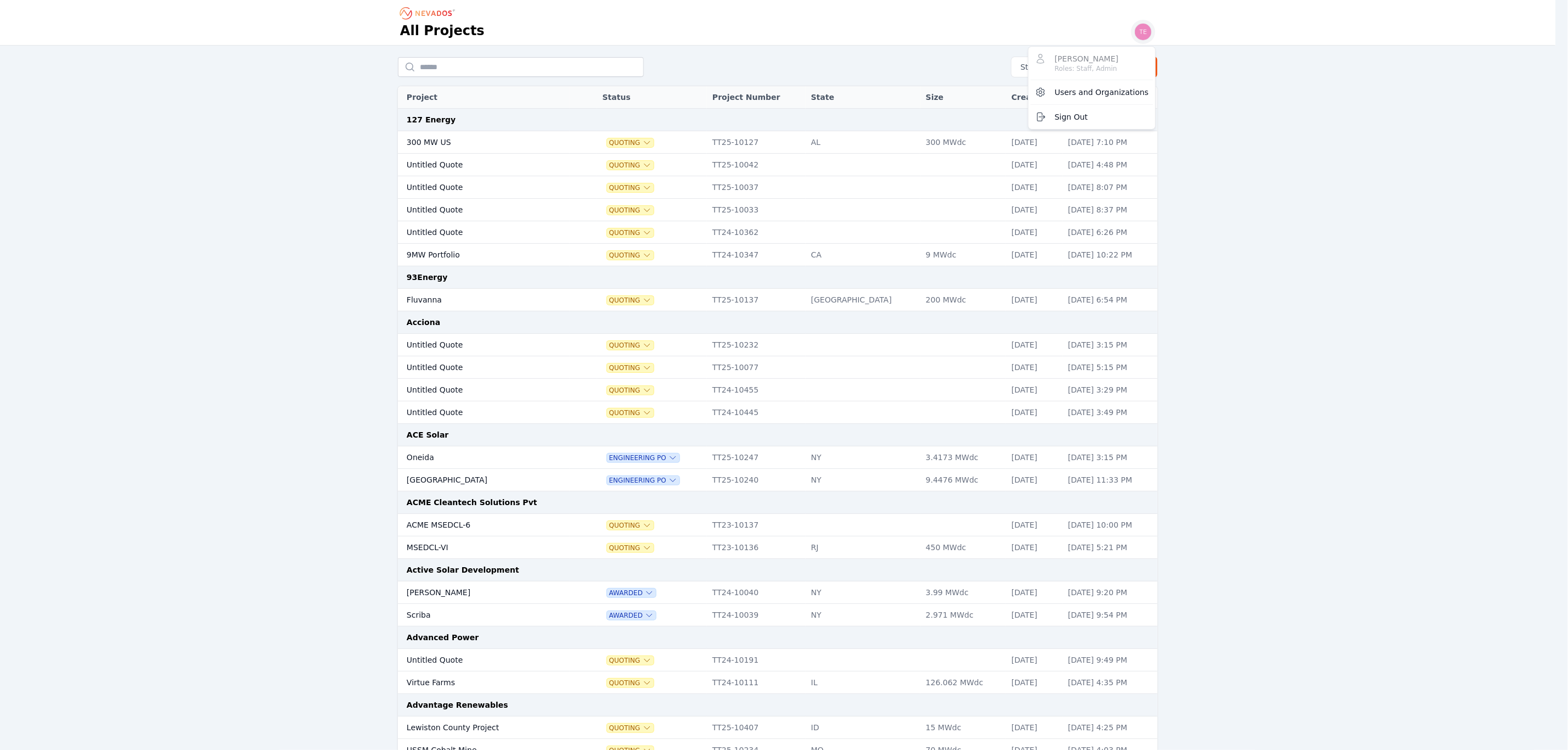
click at [1152, 34] on img "button" at bounding box center [1143, 32] width 18 height 18
click at [1118, 91] on span "Users and Organizations" at bounding box center [1108, 92] width 94 height 11
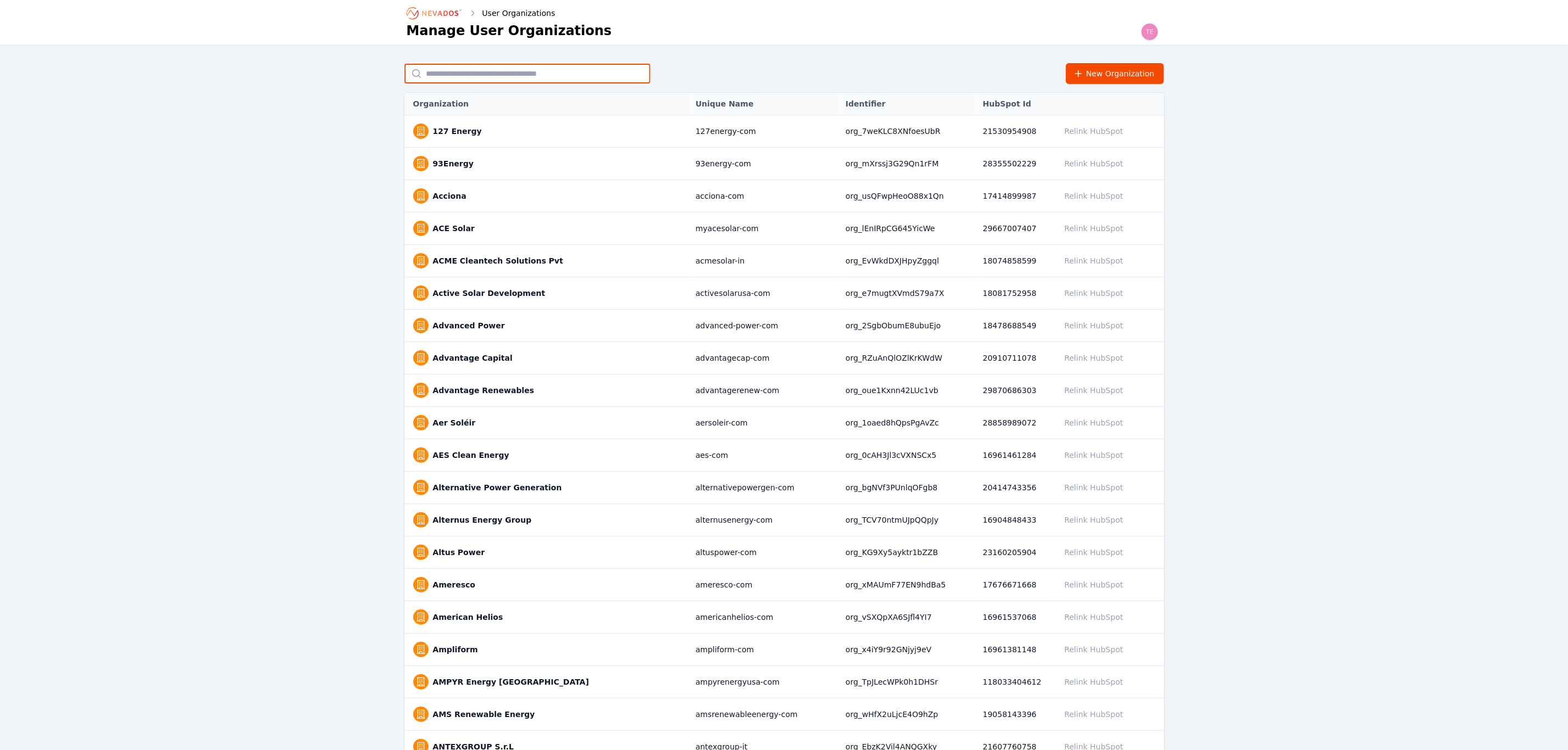
click at [543, 72] on input "text" at bounding box center [527, 74] width 246 height 20
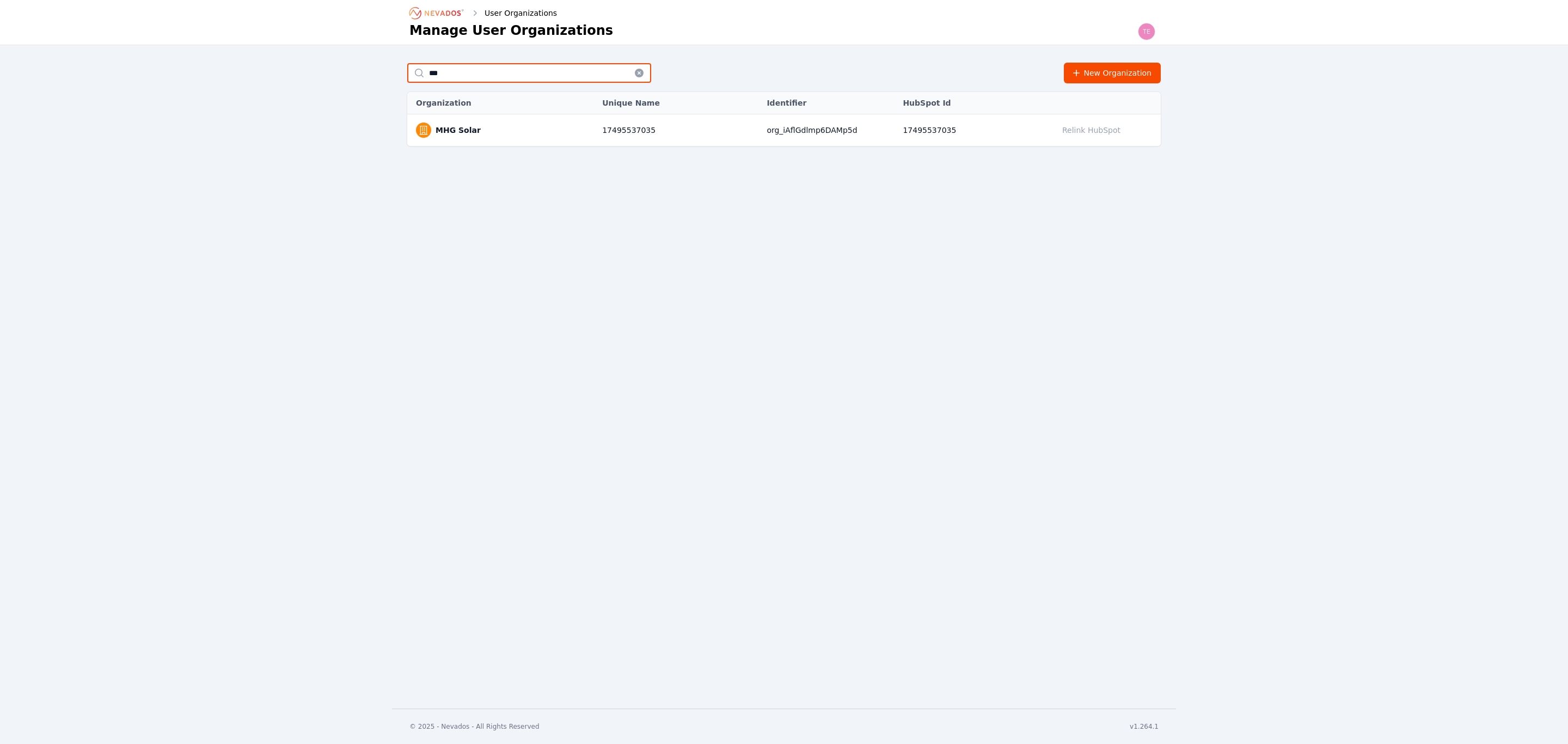
type input "***"
drag, startPoint x: 478, startPoint y: 134, endPoint x: 427, endPoint y: 130, distance: 51.2
click at [427, 130] on span "MHG Solar" at bounding box center [503, 130] width 175 height 15
click at [466, 128] on link "MHG Solar" at bounding box center [458, 130] width 45 height 11
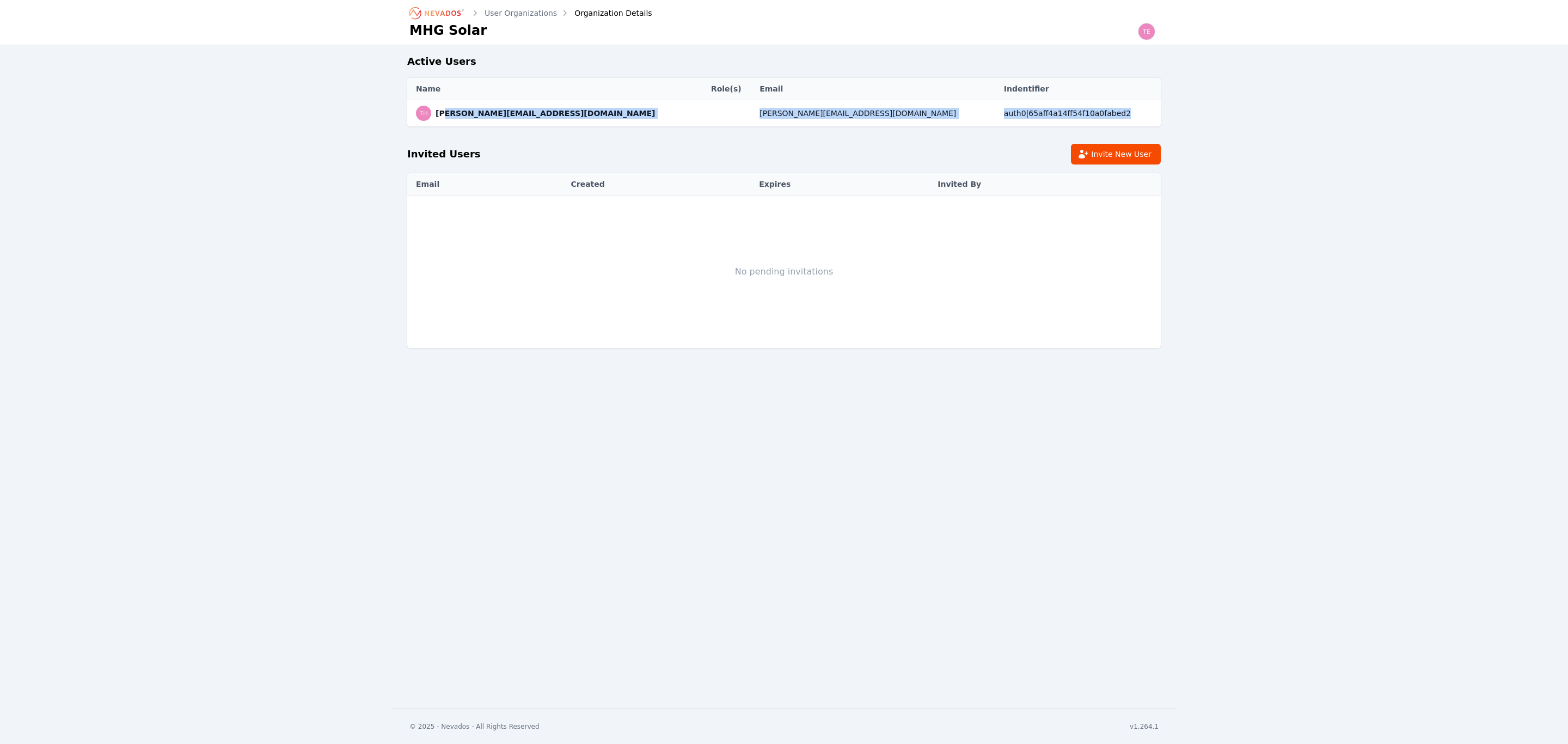
drag, startPoint x: 1027, startPoint y: 114, endPoint x: 441, endPoint y: 120, distance: 586.0
click at [441, 120] on tr "thomas@mhgsolar.com thomas@mhgsolar.com auth0|65aff4a14ff54f10a0fabed2" at bounding box center [784, 114] width 754 height 27
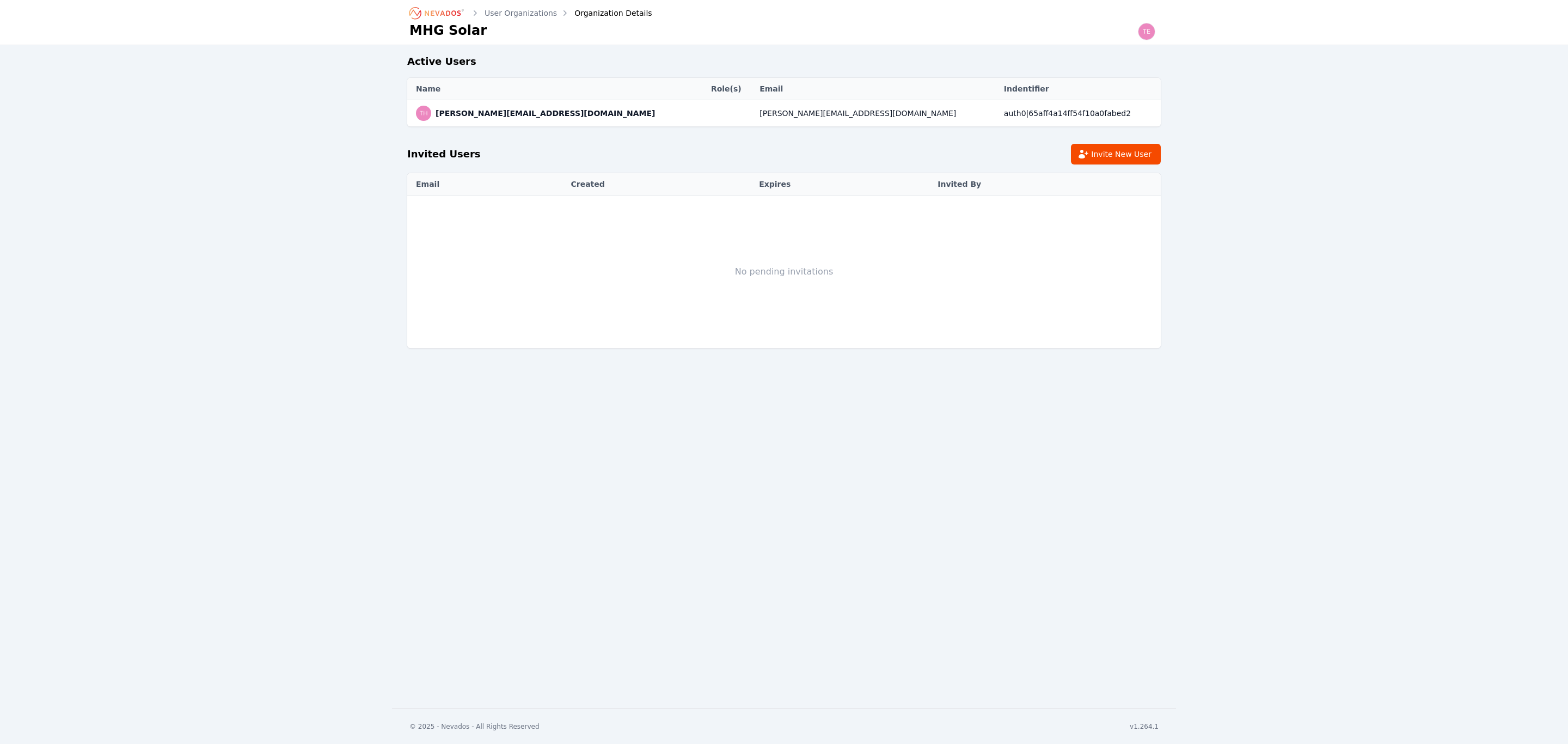
click at [439, 115] on span "thomas@mhgsolar.com" at bounding box center [545, 113] width 219 height 11
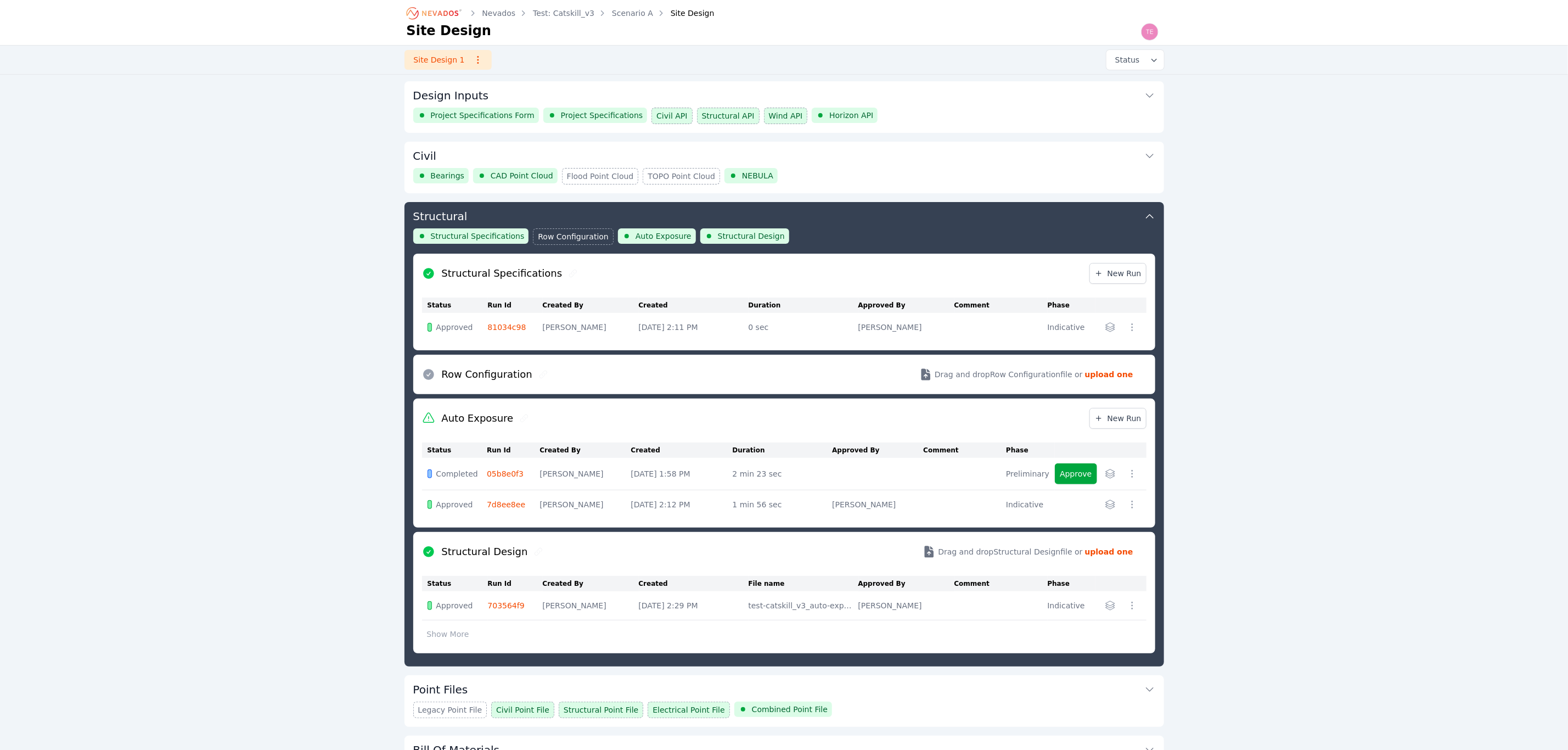
click at [620, 95] on button "Design Inputs" at bounding box center [784, 94] width 742 height 26
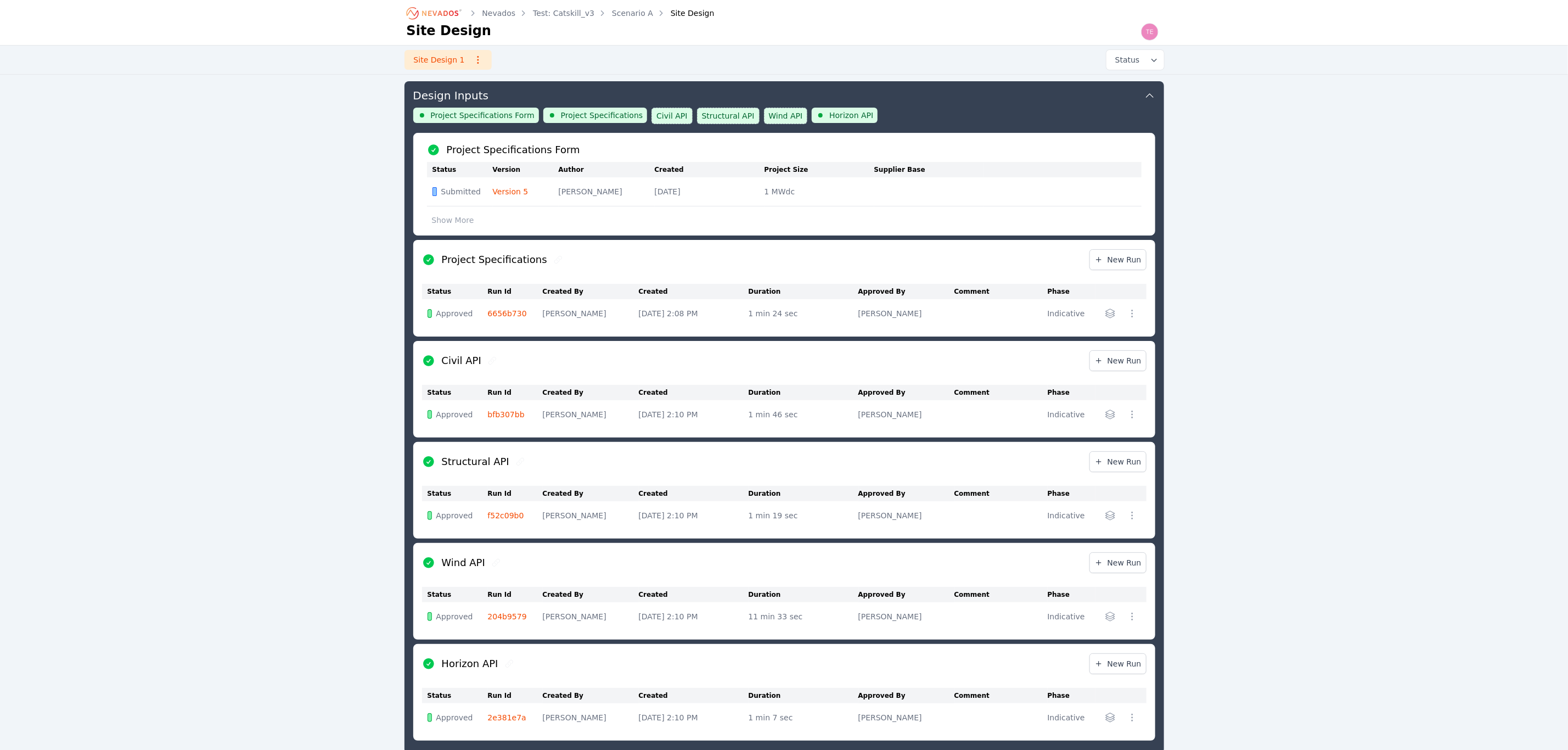
click at [512, 196] on link "Version 5" at bounding box center [511, 191] width 36 height 9
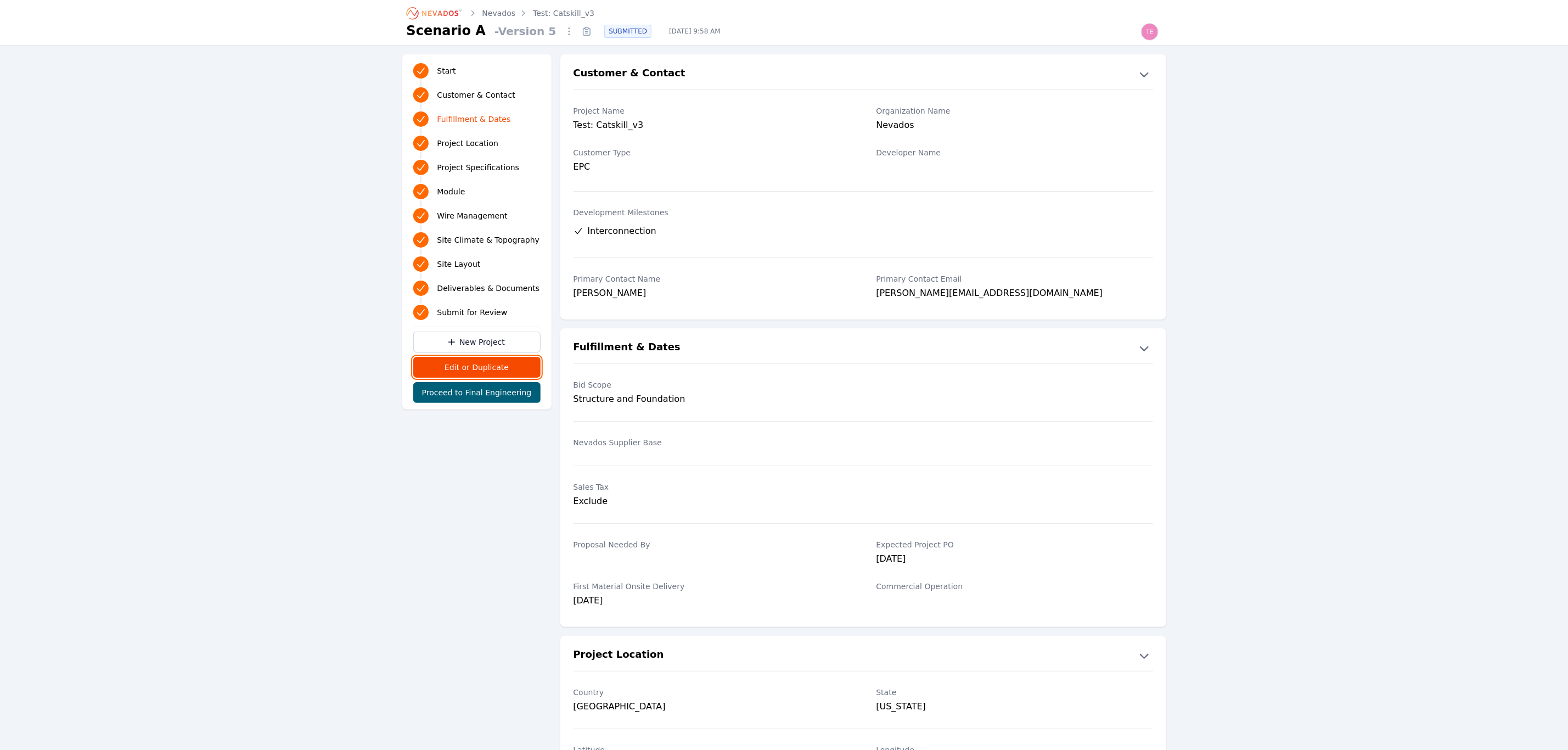
click at [490, 366] on button "Edit or Duplicate" at bounding box center [477, 367] width 128 height 21
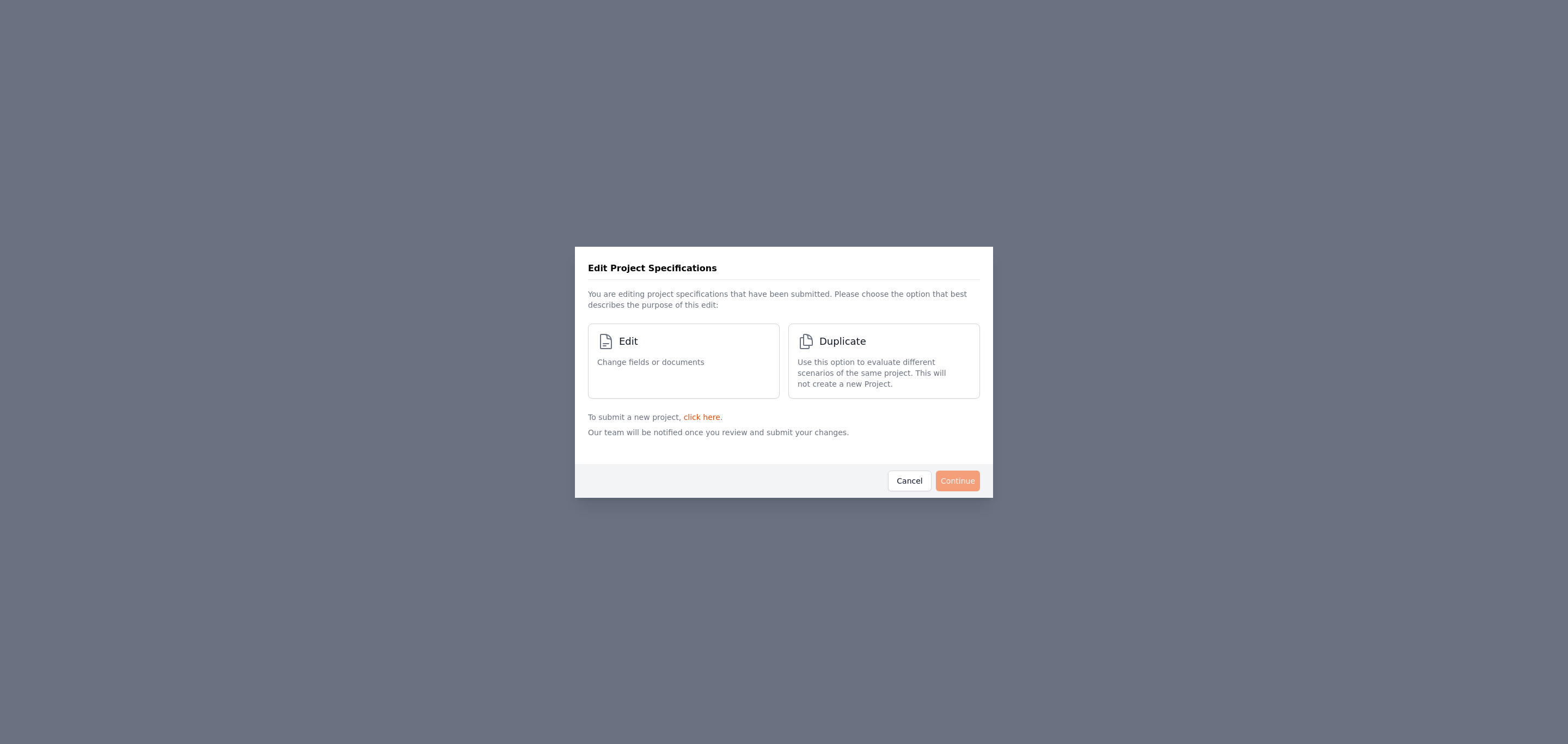
click at [698, 366] on span "Edit Change fields or documents" at bounding box center [678, 361] width 163 height 57
click at [964, 485] on button "Continue" at bounding box center [958, 481] width 44 height 21
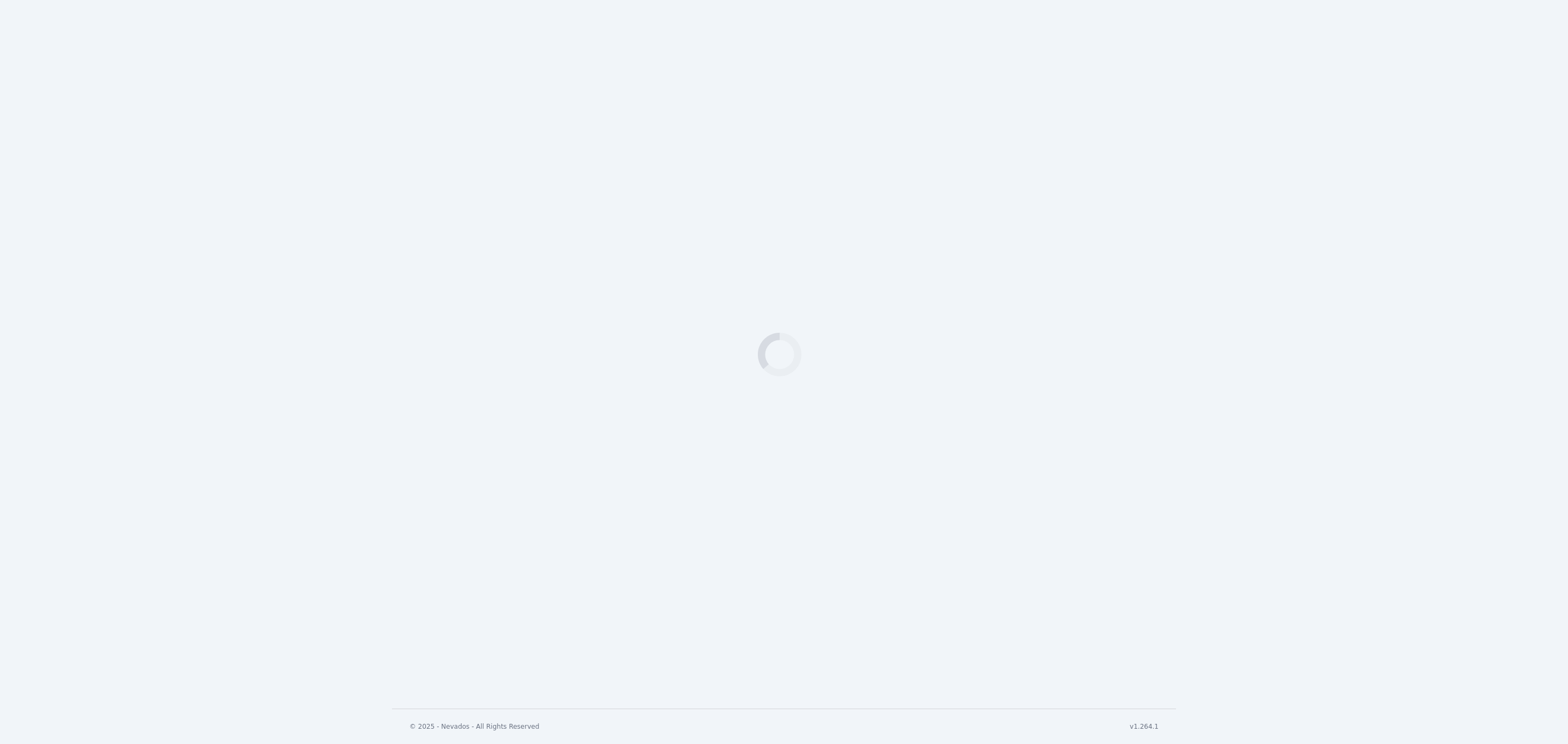
select select "***"
select select "**"
select select "*********"
select select "*"
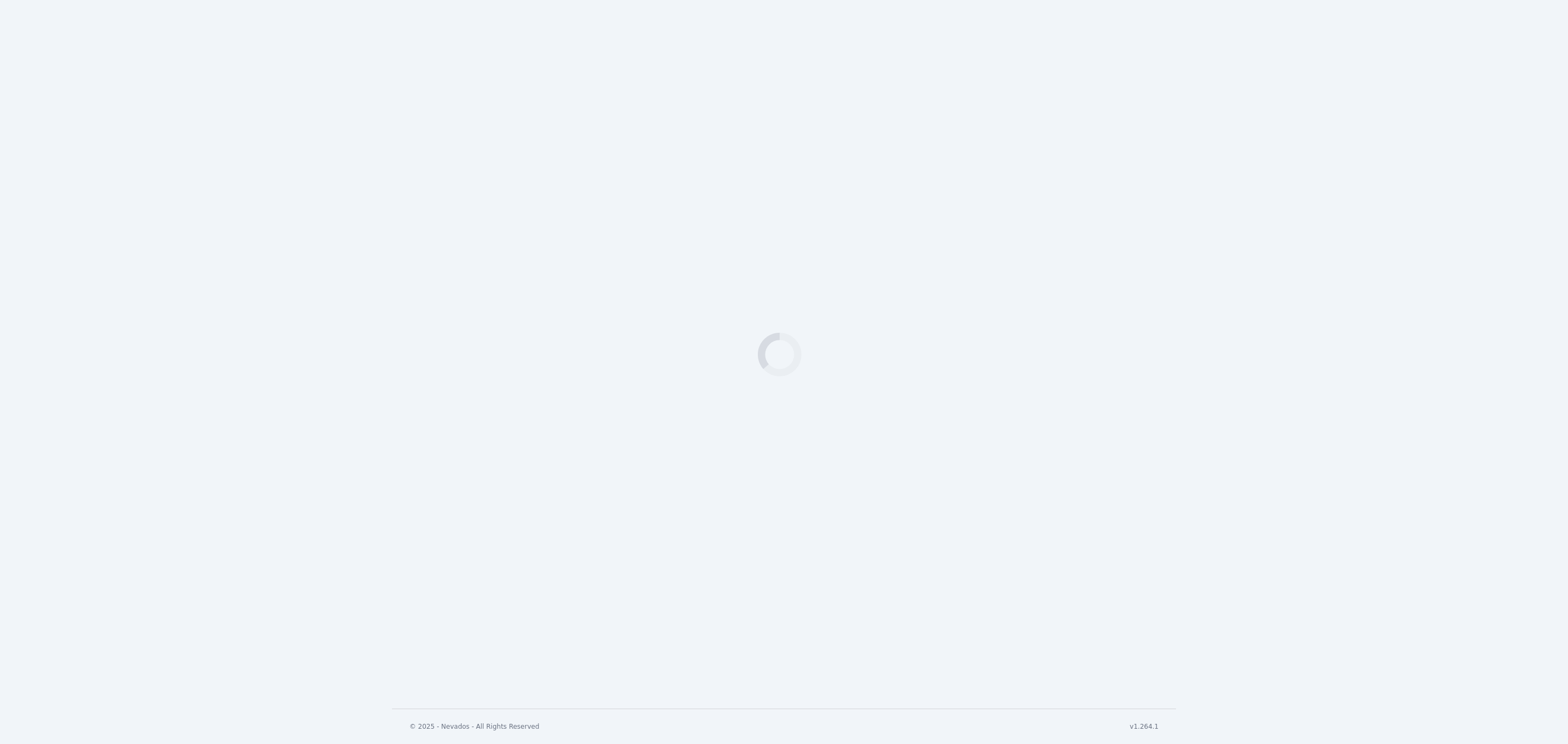
select select "**"
select select "**********"
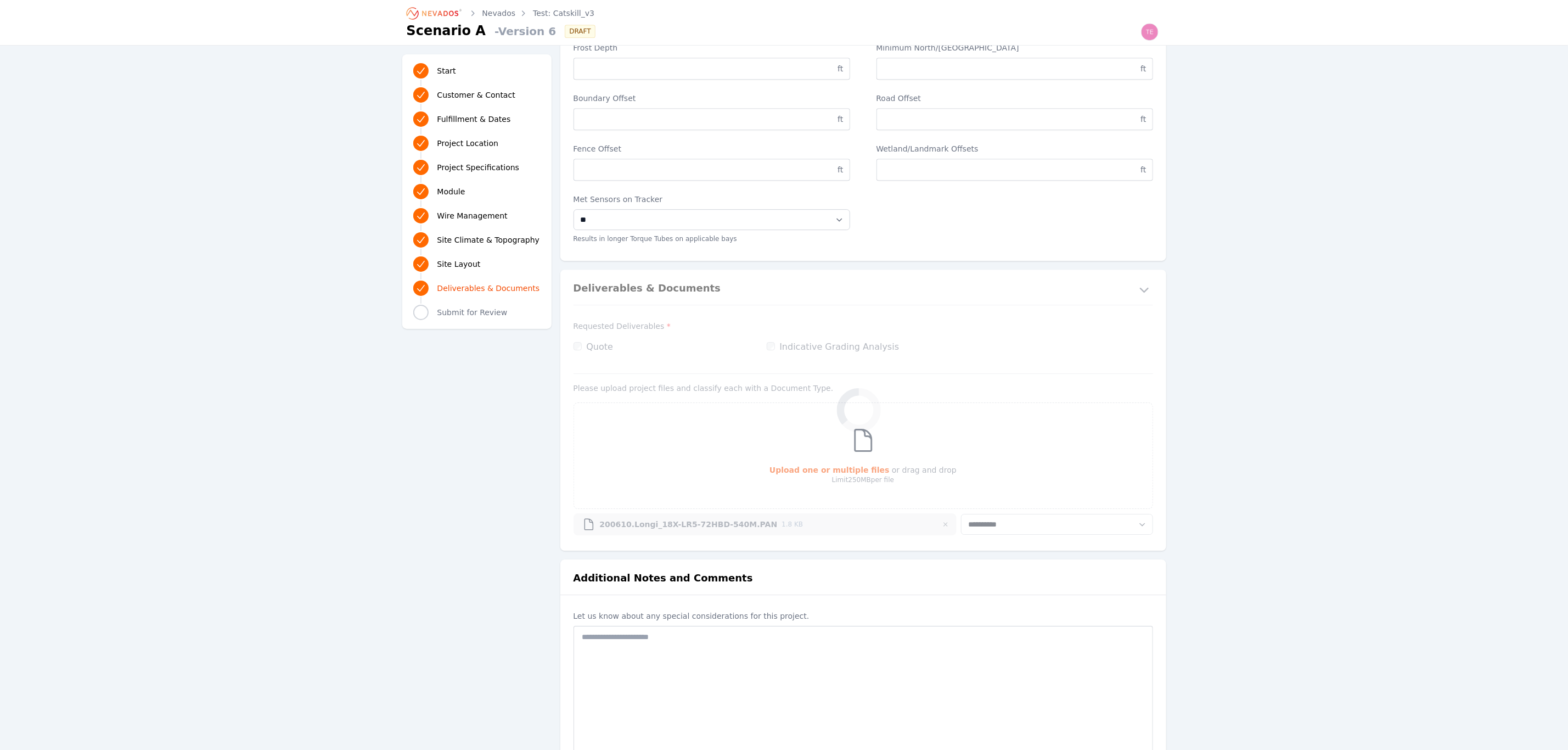
scroll to position [2542, 0]
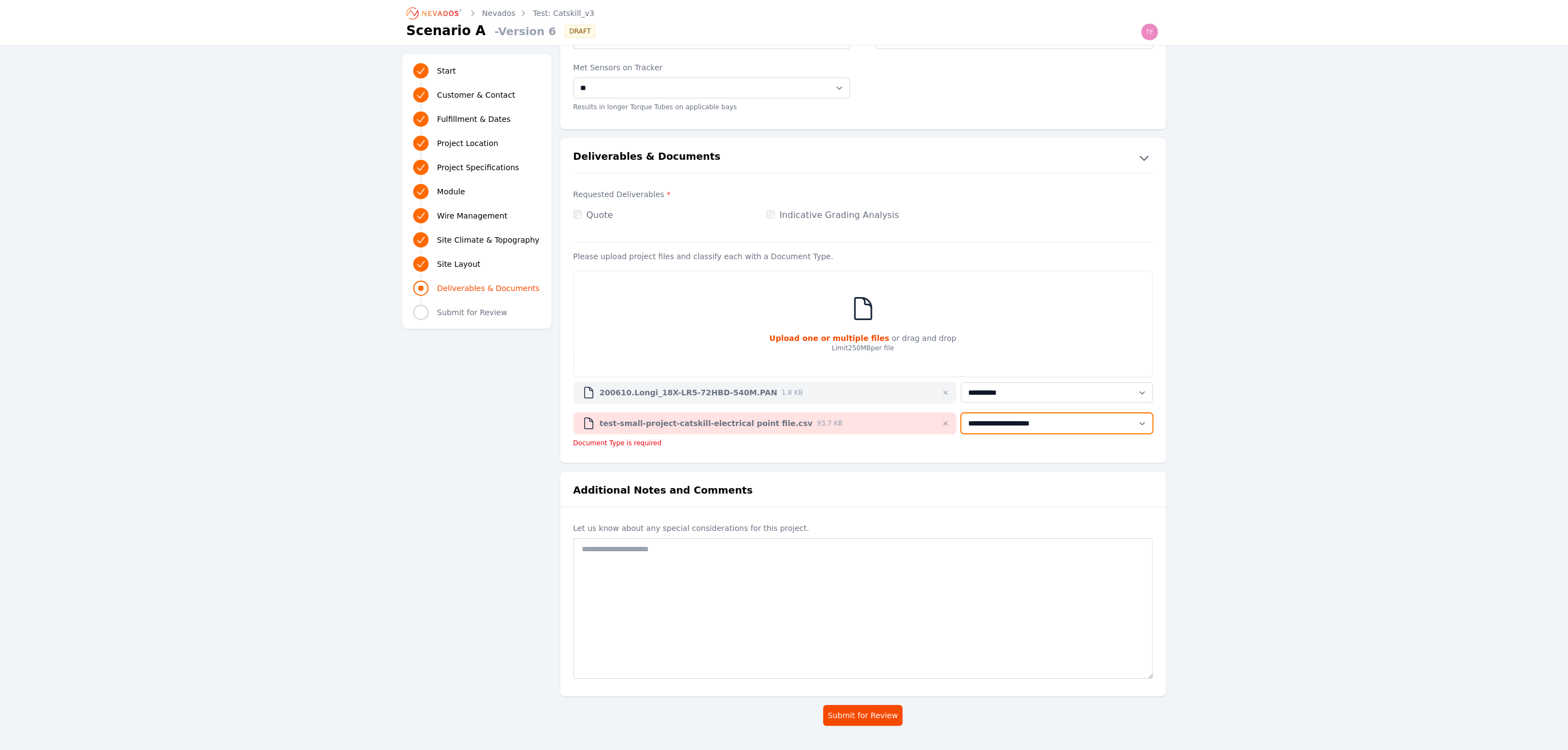
click at [1026, 423] on file\ "**********" at bounding box center [1057, 423] width 191 height 21
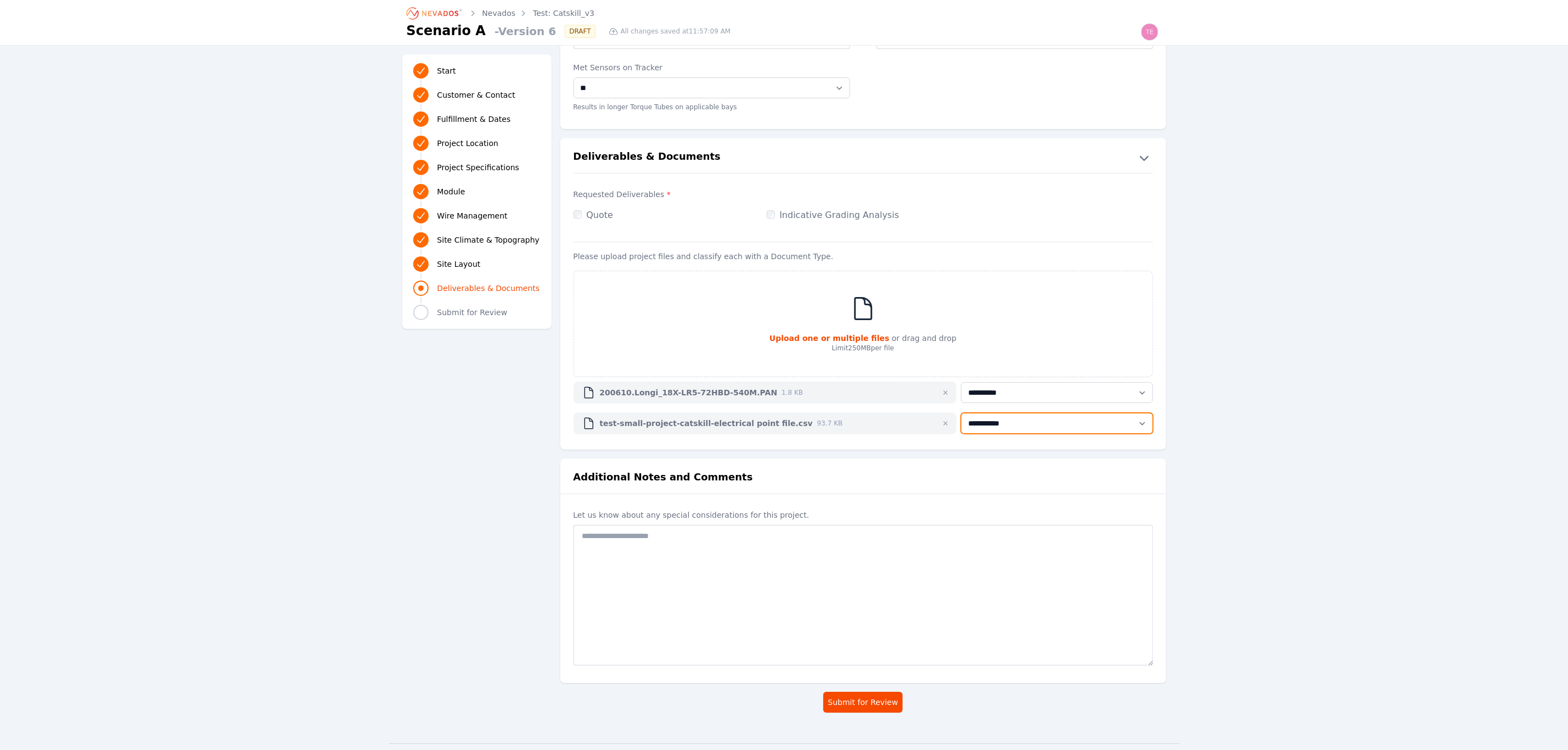
click at [1034, 425] on file\ "**********" at bounding box center [1057, 423] width 191 height 21
select file\ "**********"
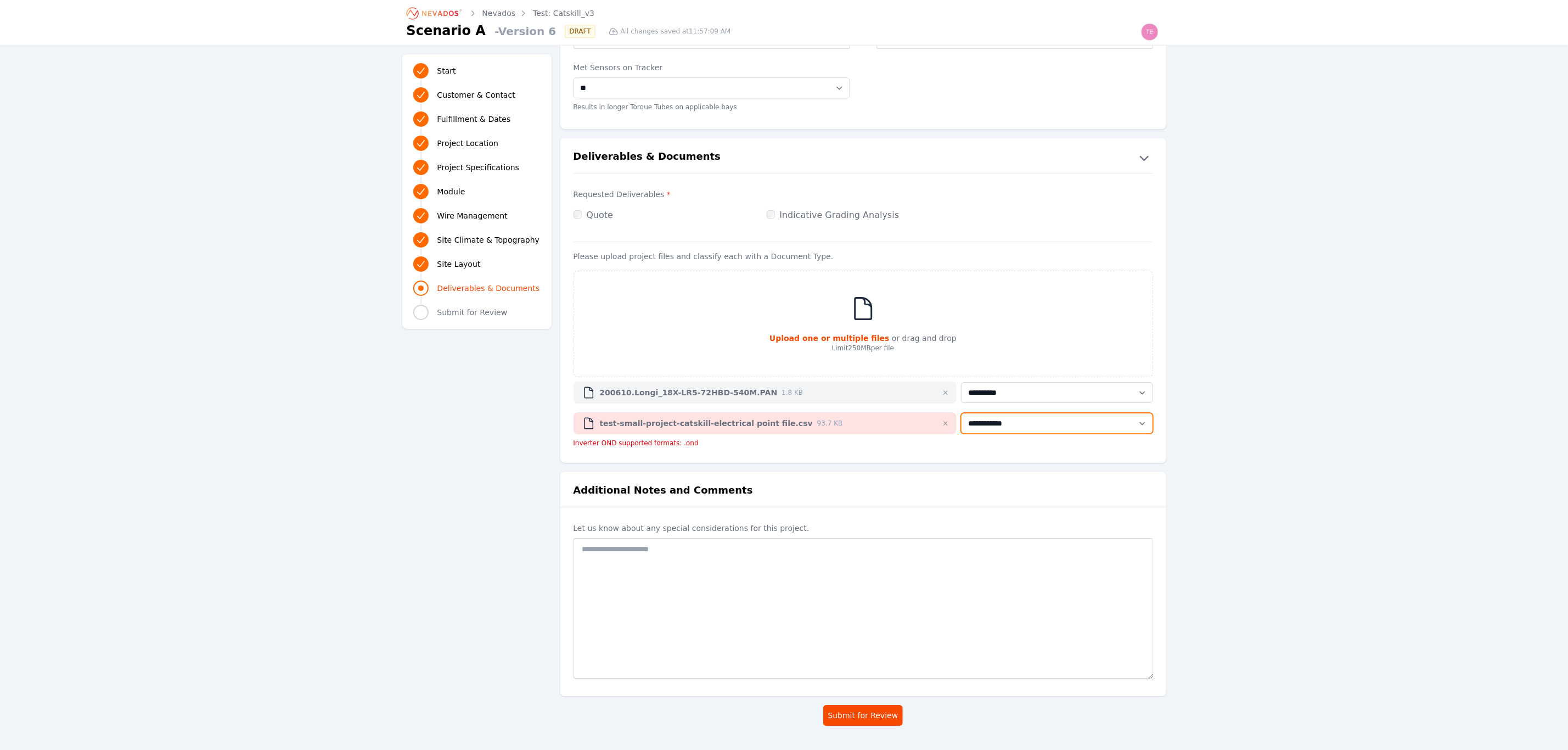
click at [1058, 425] on file\ "**********" at bounding box center [1057, 423] width 191 height 21
click at [944, 423] on span "button" at bounding box center [945, 423] width 13 height 13
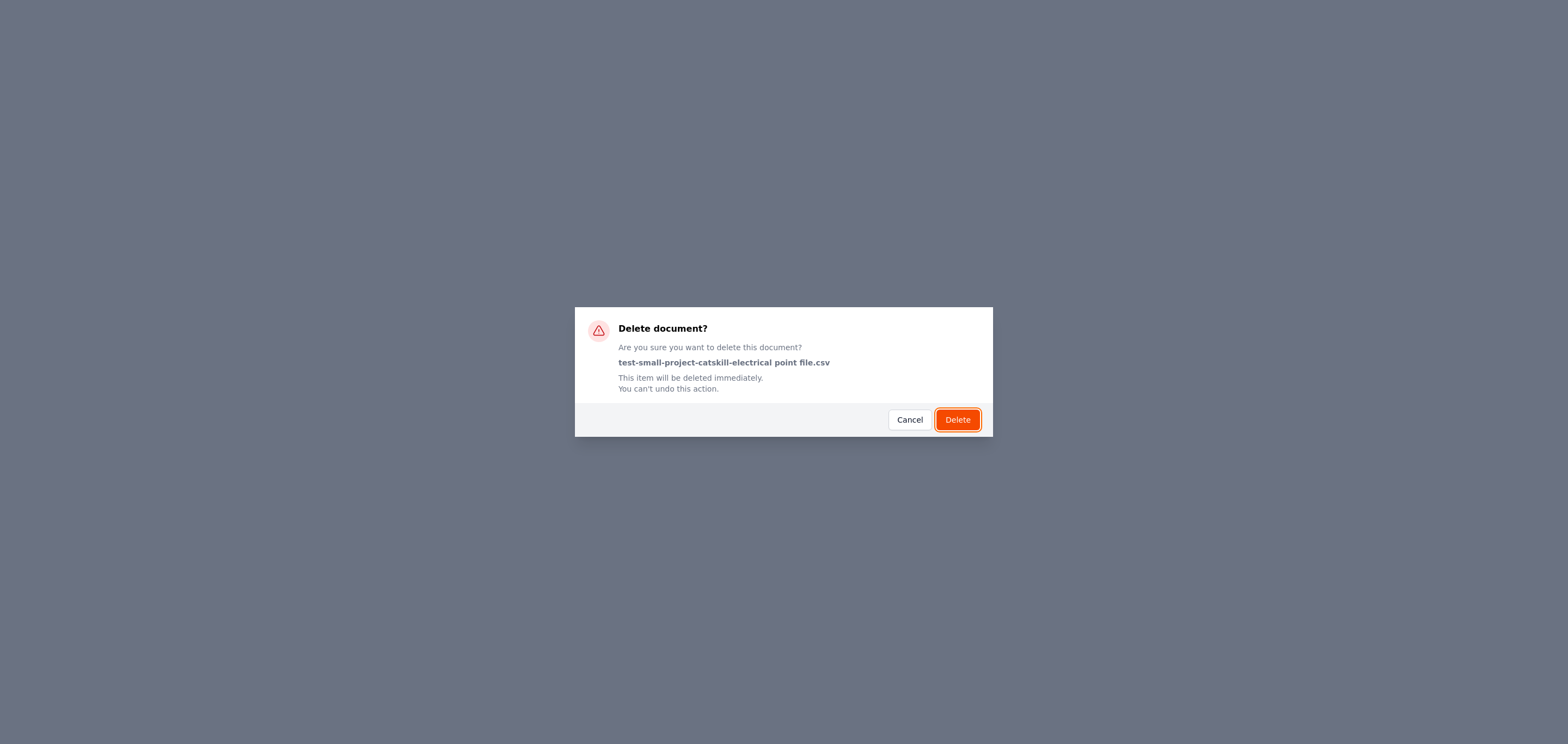
click at [972, 416] on button "Delete" at bounding box center [958, 420] width 44 height 21
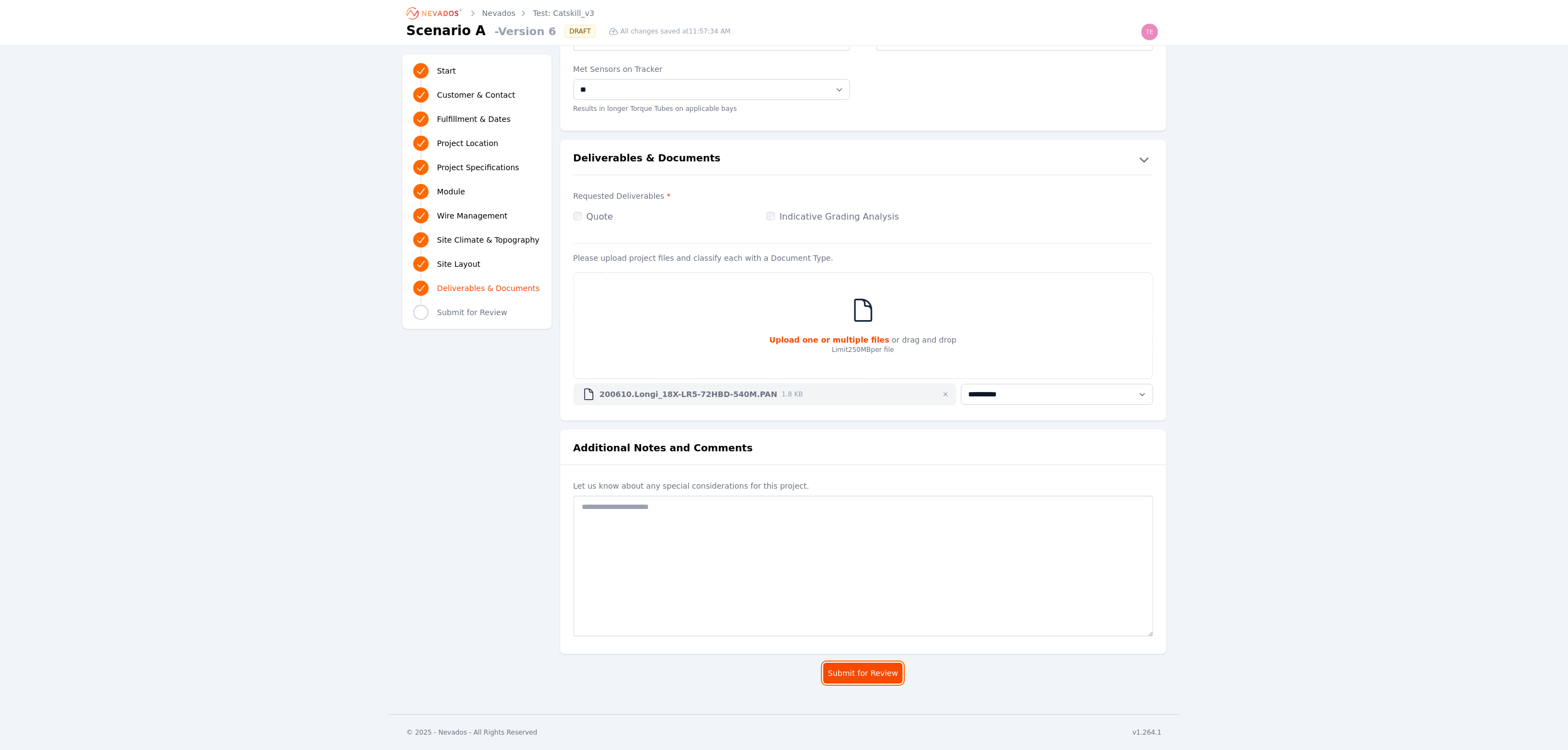
click at [883, 671] on button "Submit for Review" at bounding box center [863, 673] width 80 height 21
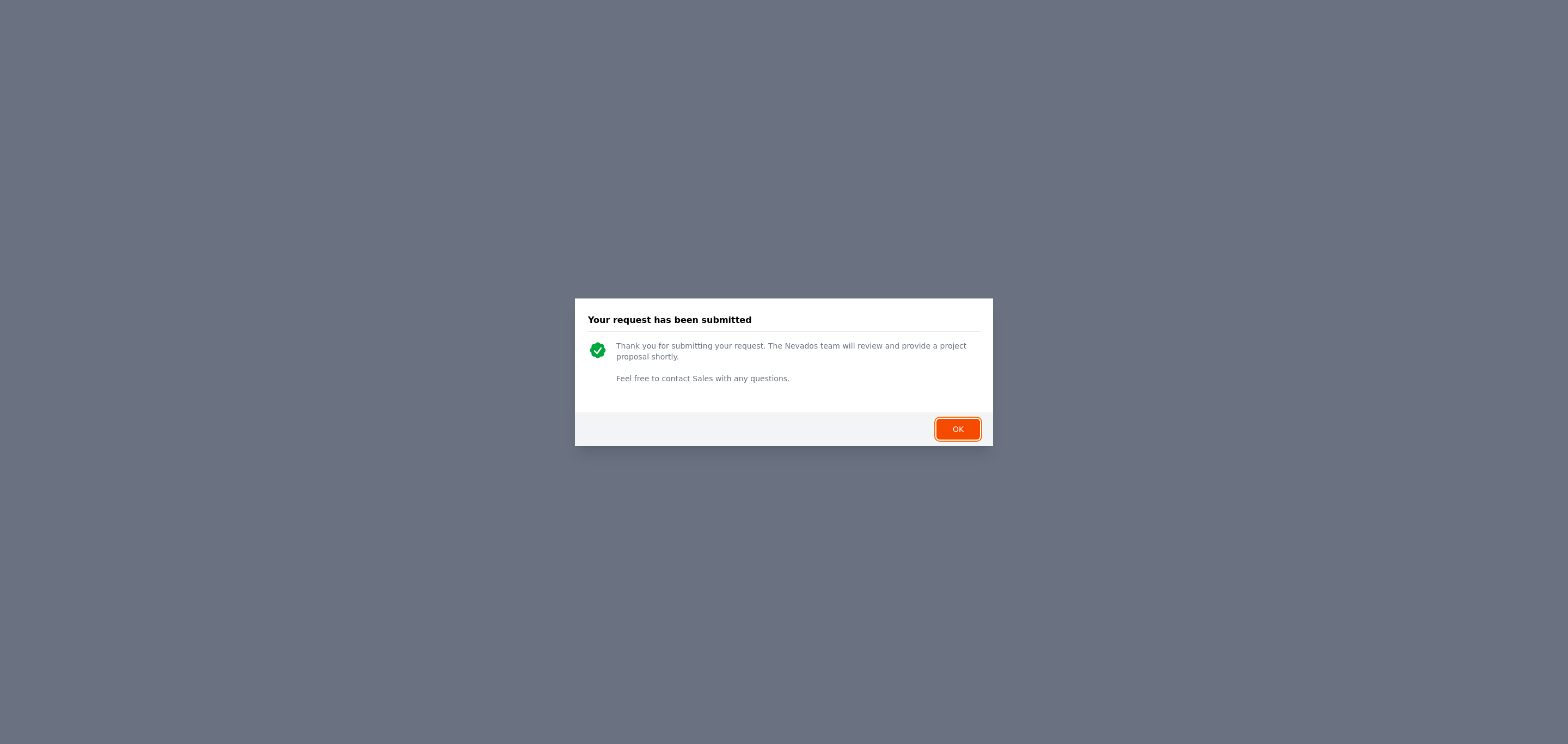
click at [962, 430] on button "OK" at bounding box center [958, 429] width 44 height 21
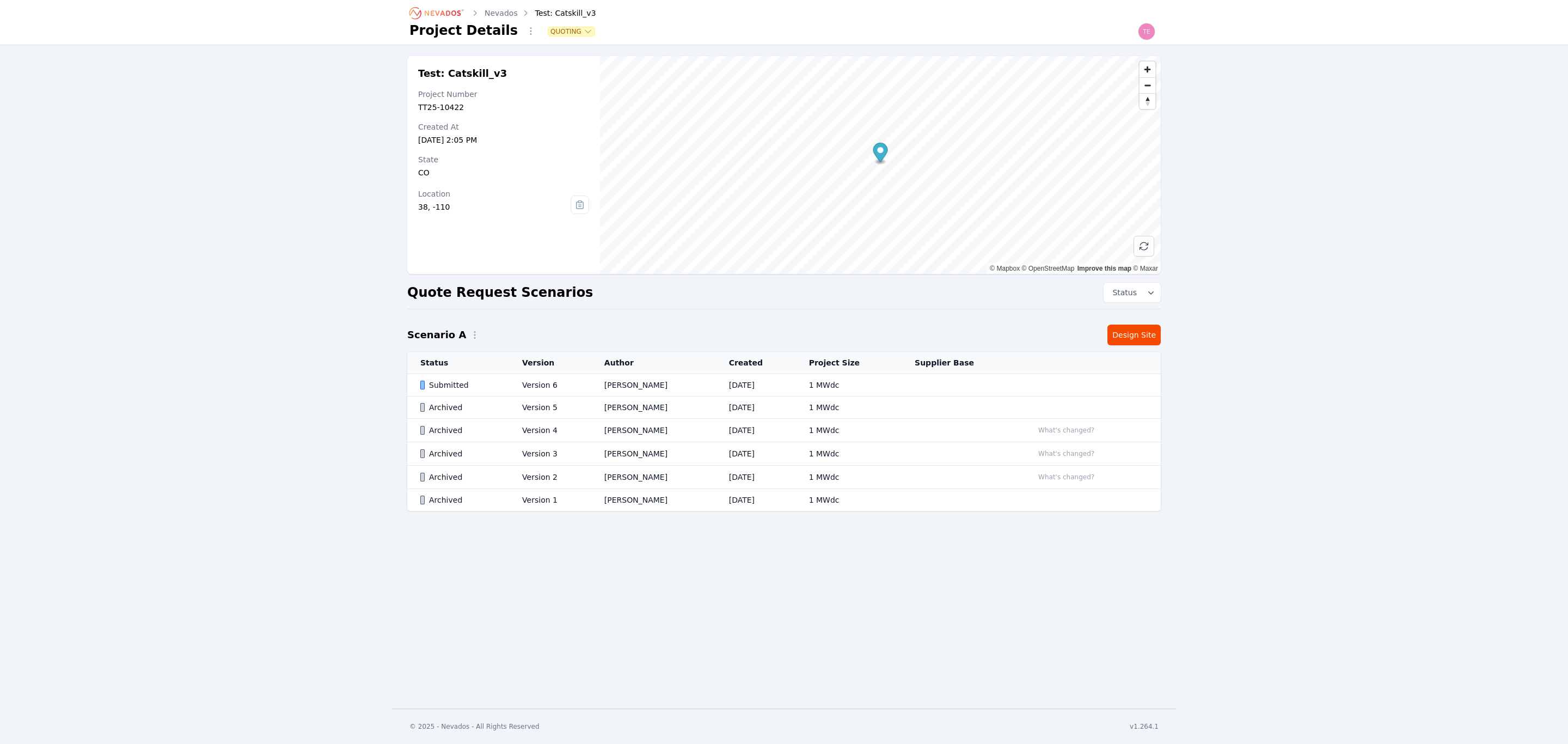
click at [769, 385] on td "Sep 05, 2025" at bounding box center [755, 385] width 80 height 23
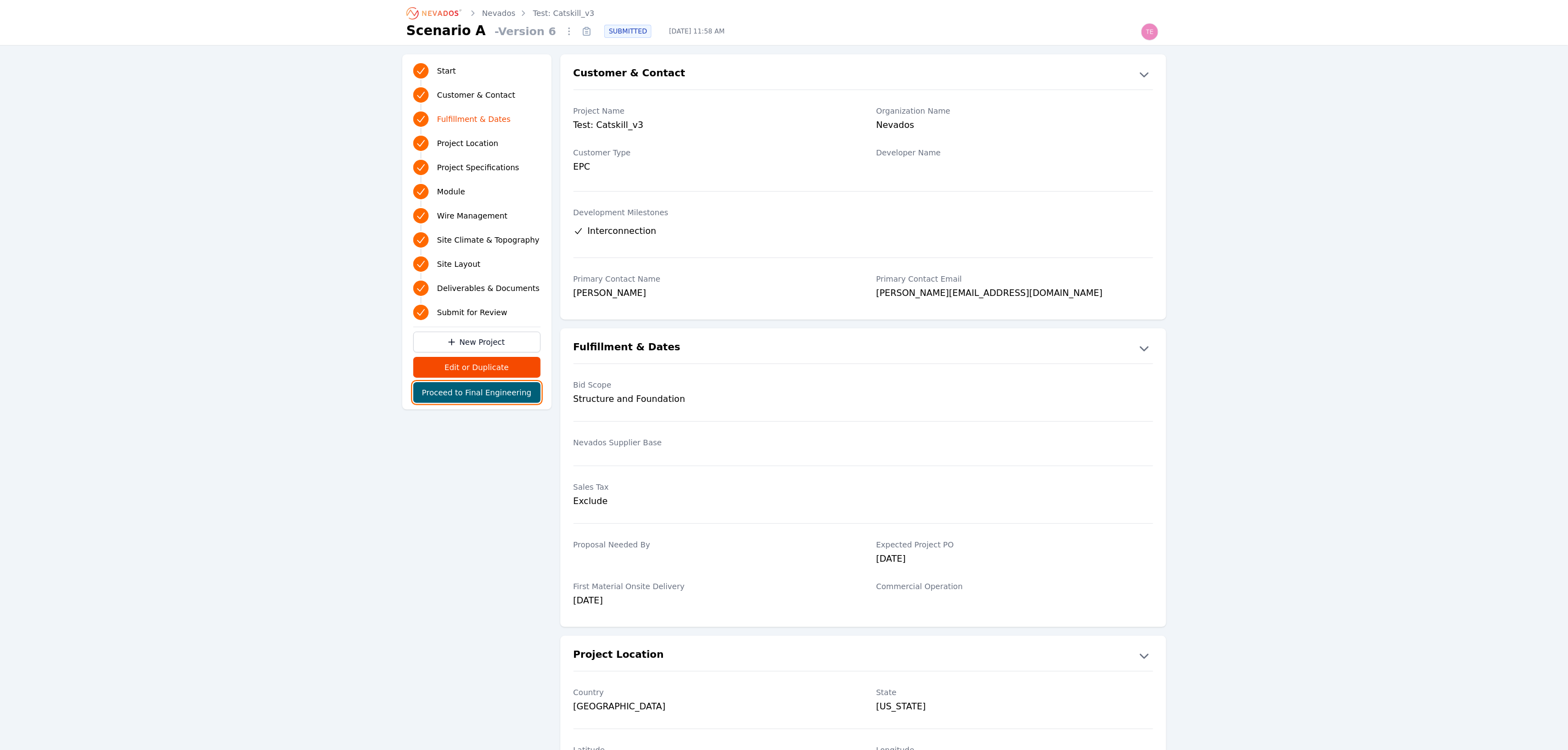
click at [481, 396] on button "Proceed to Final Engineering" at bounding box center [477, 393] width 128 height 21
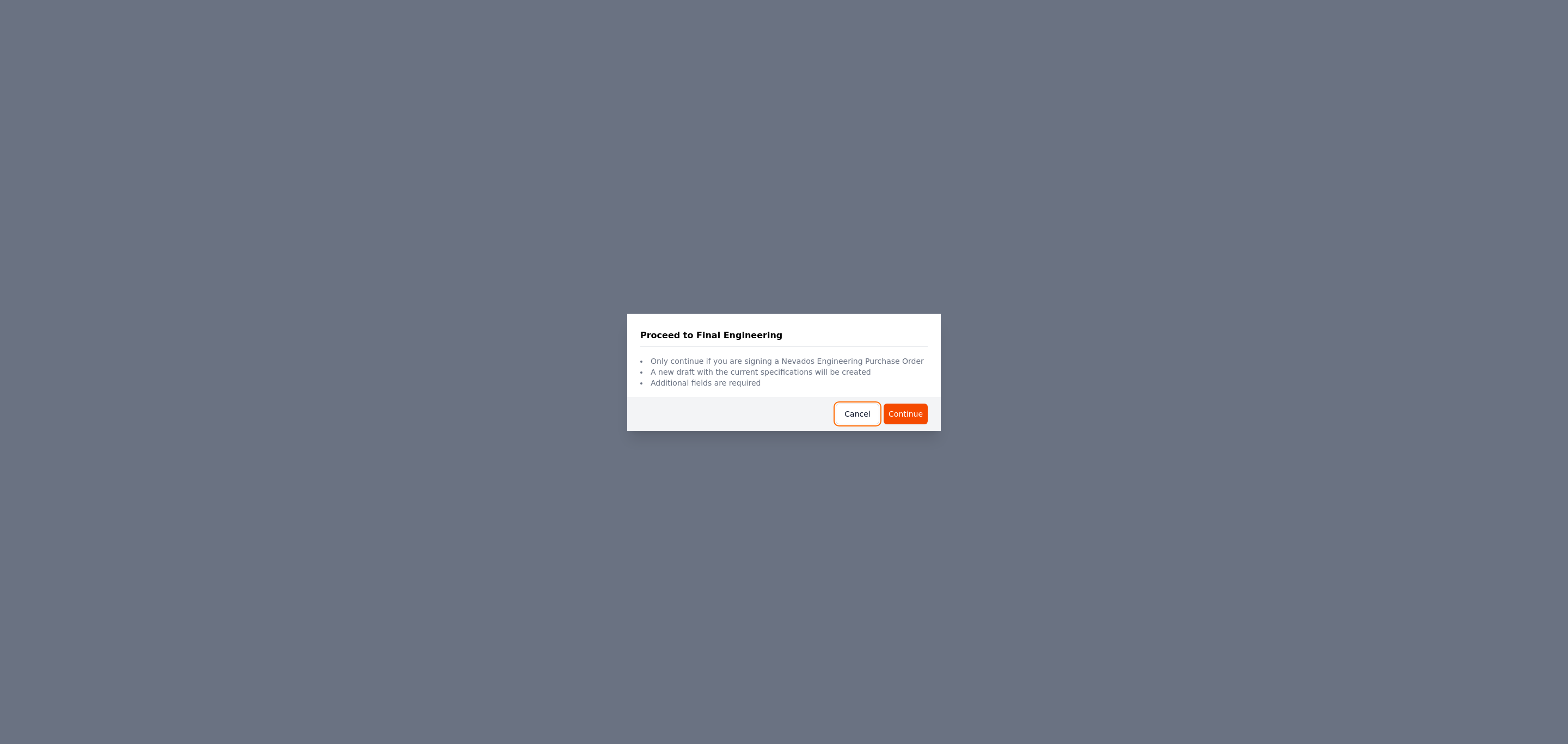
click at [872, 414] on button "Cancel" at bounding box center [858, 414] width 44 height 21
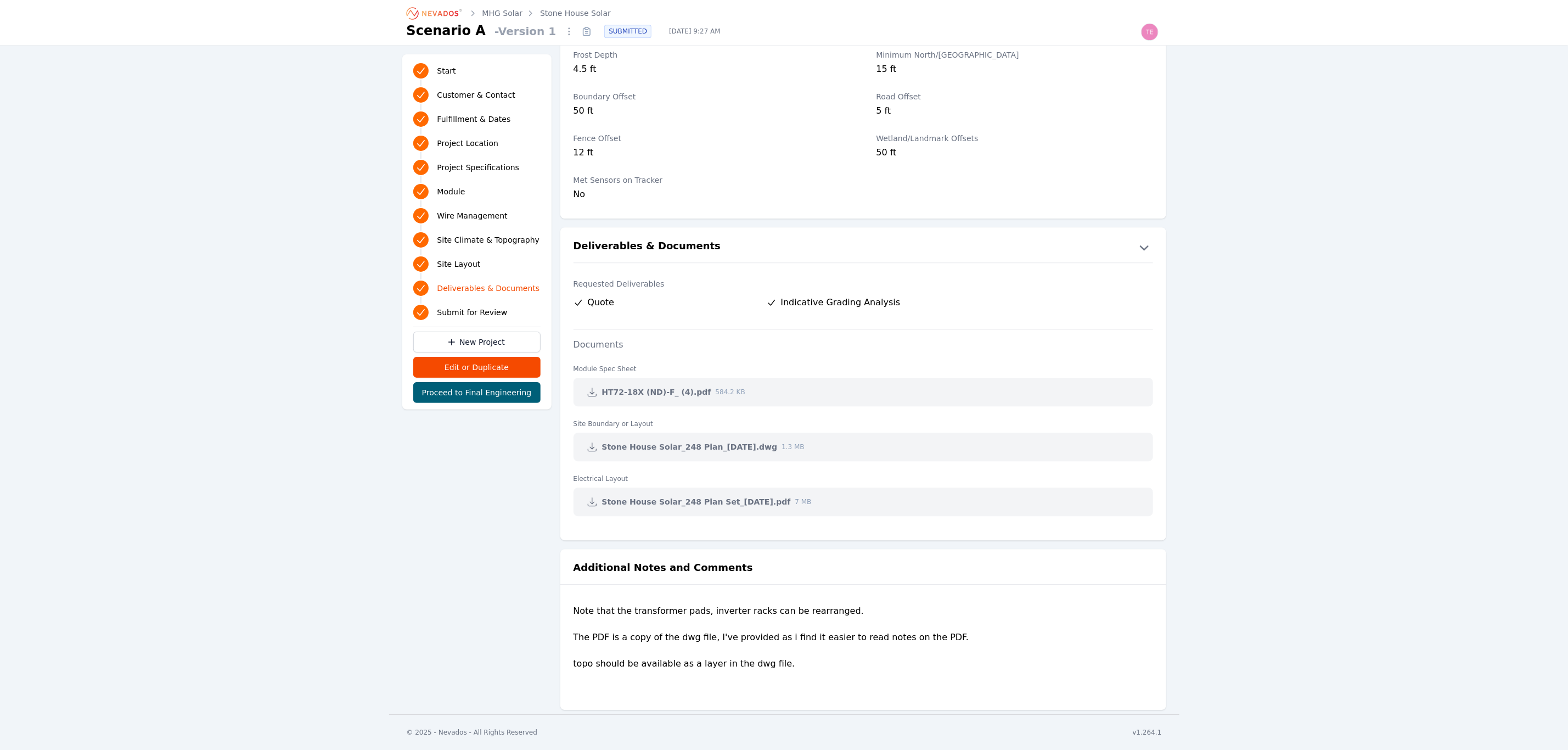
scroll to position [2065, 0]
click at [565, 12] on link "Stone House Solar" at bounding box center [575, 14] width 71 height 11
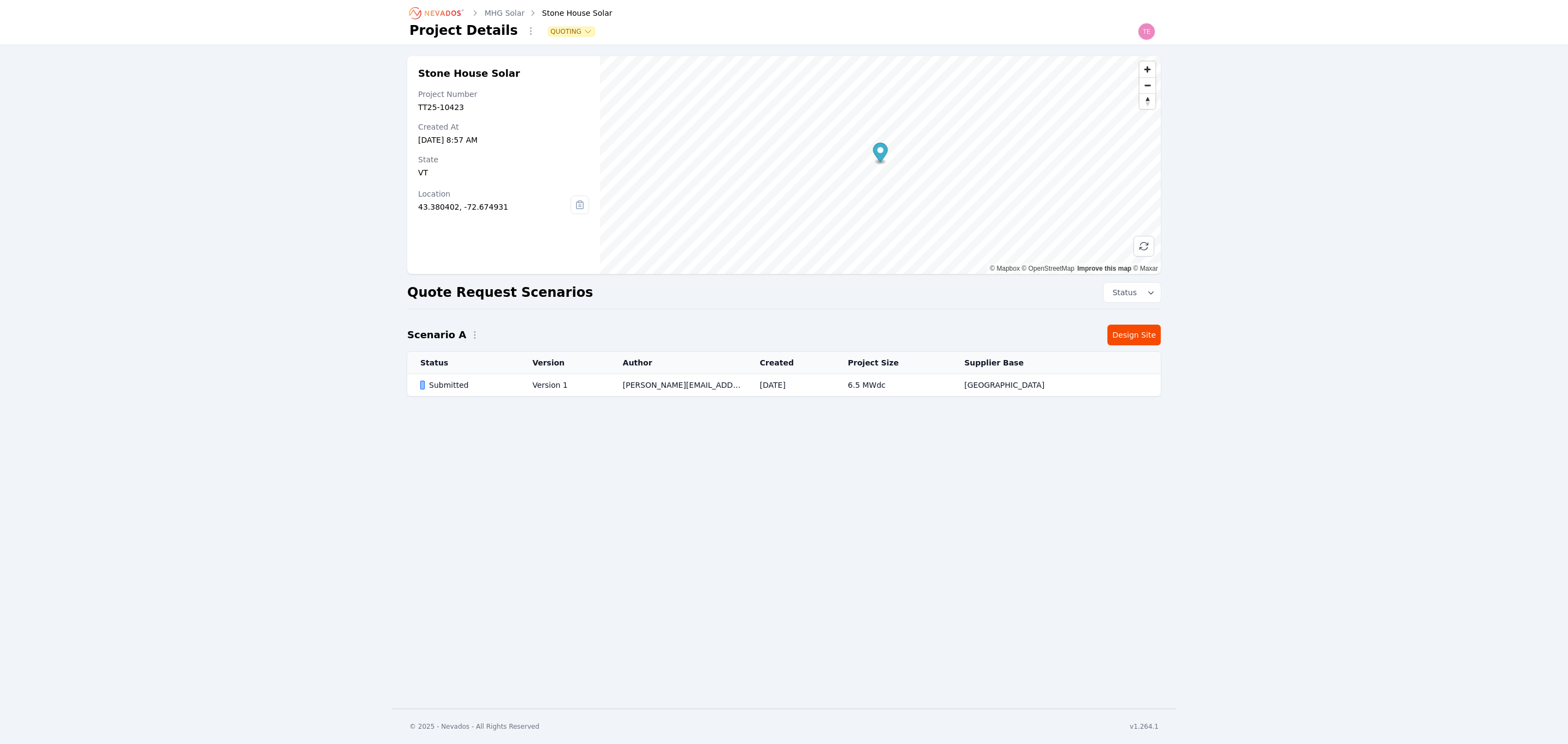
click at [796, 382] on td "Sep 05, 2025" at bounding box center [791, 385] width 88 height 23
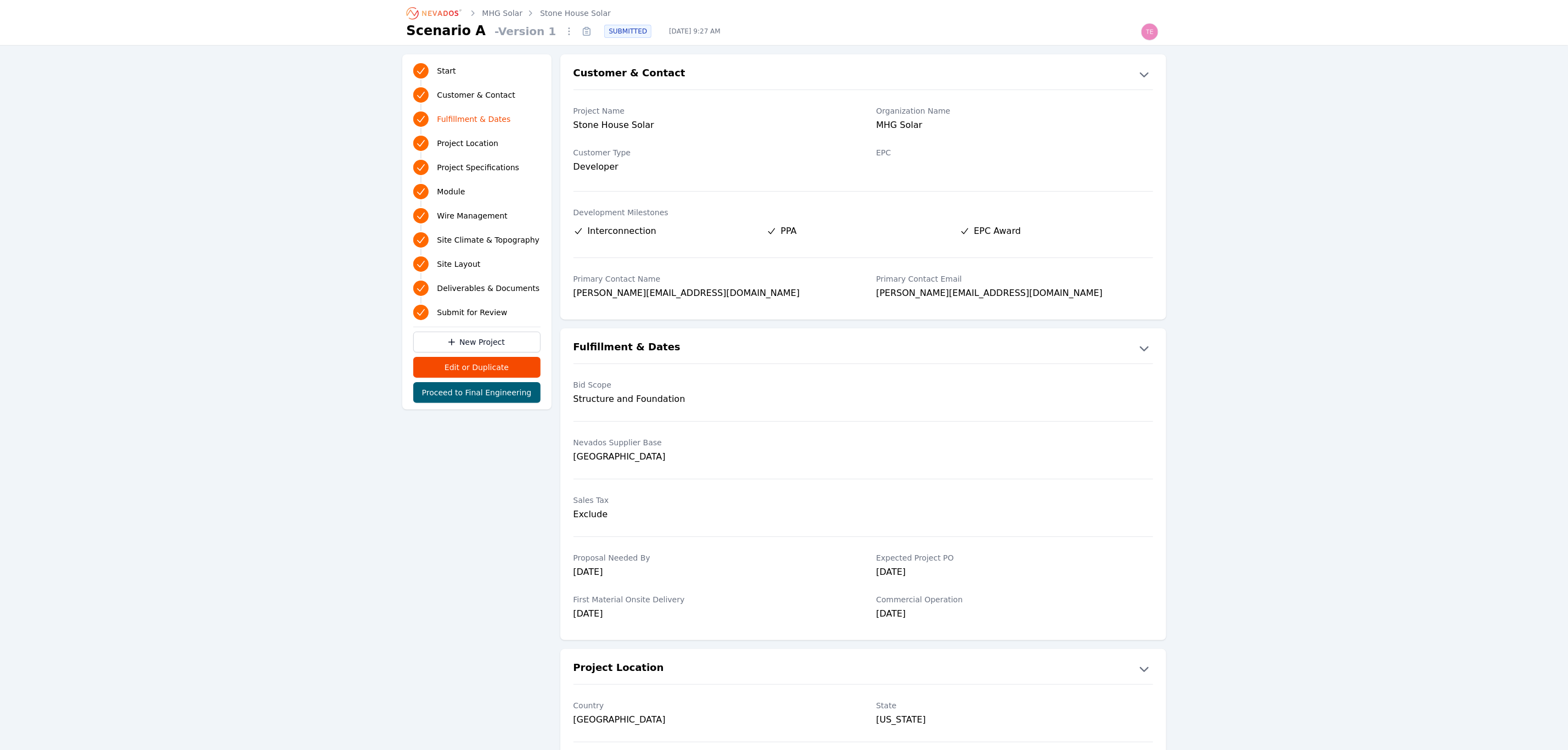
drag, startPoint x: 684, startPoint y: 33, endPoint x: 697, endPoint y: 29, distance: 13.6
click at [697, 29] on span "Sep 5, 2025, 9:27 AM" at bounding box center [695, 31] width 69 height 9
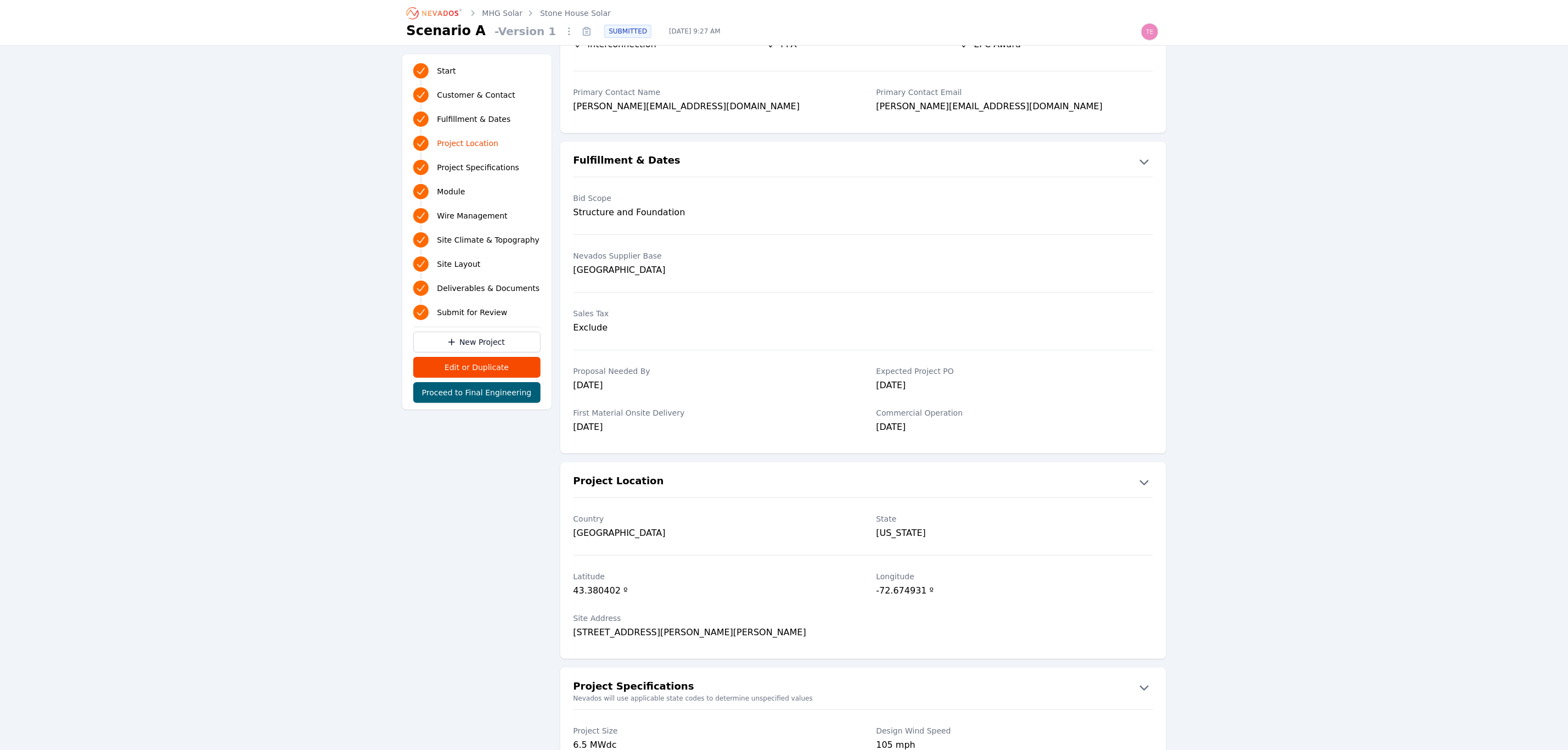
scroll to position [96, 0]
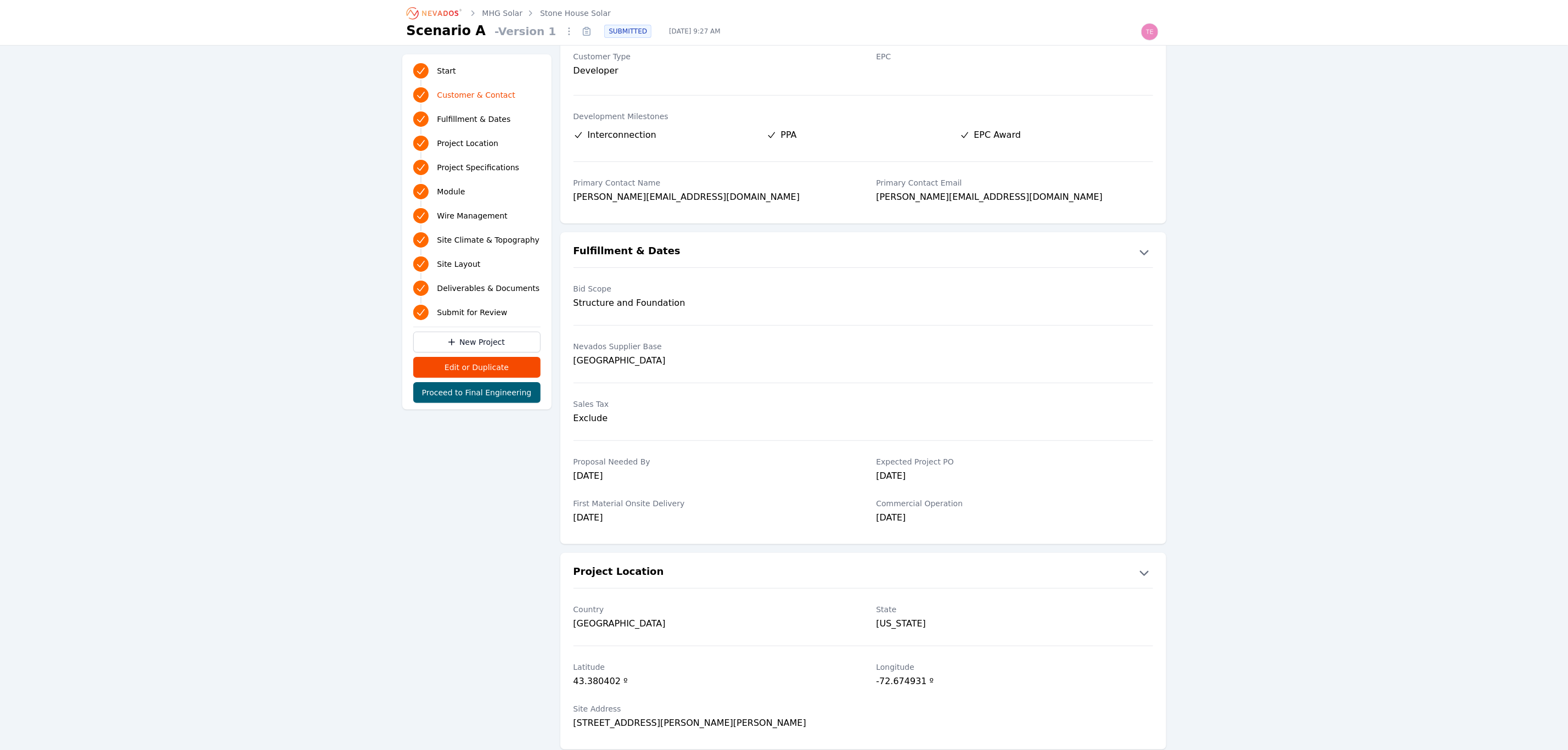
click at [579, 15] on link "Stone House Solar" at bounding box center [575, 14] width 71 height 11
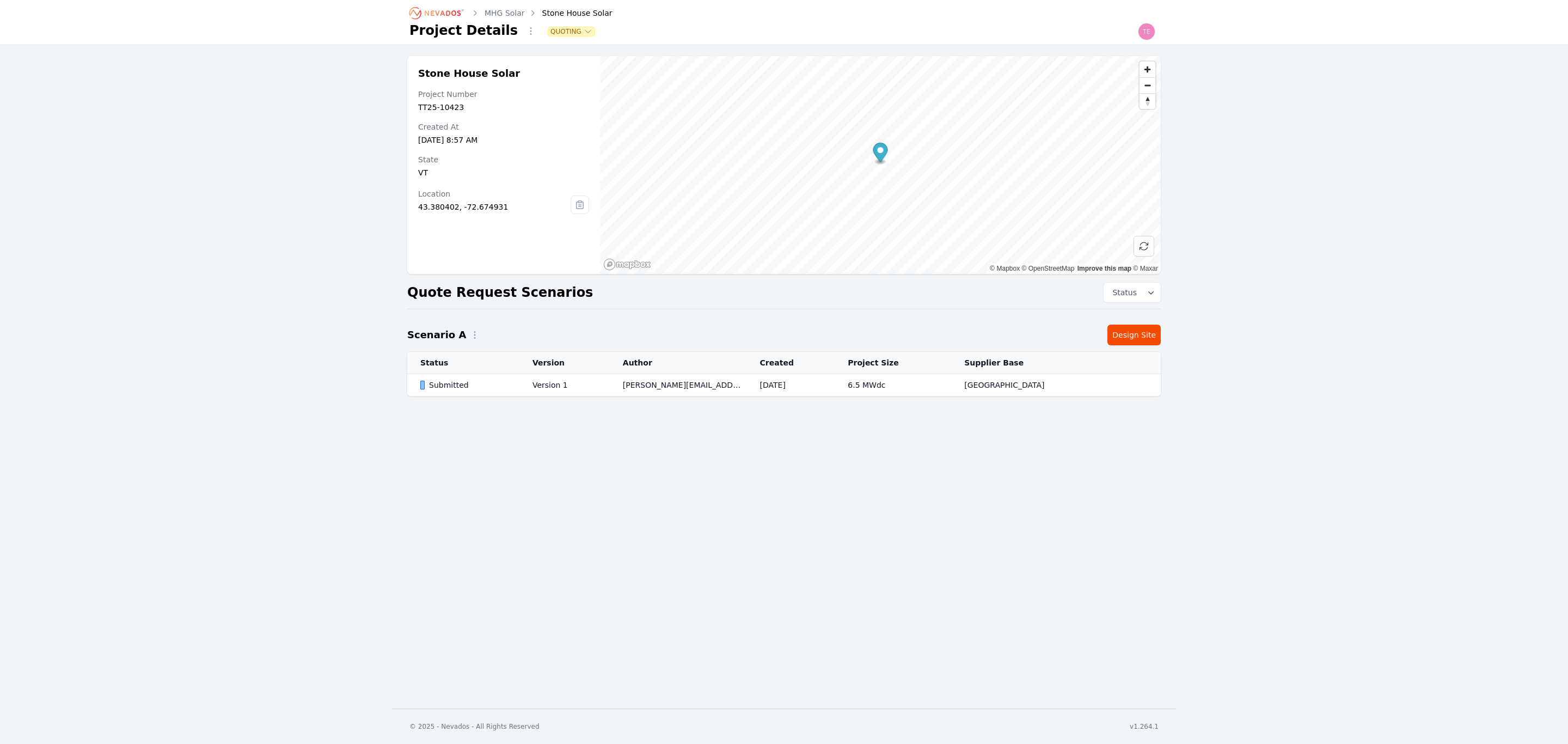
click at [699, 389] on td "thomas@mhgsolar.com" at bounding box center [678, 385] width 137 height 23
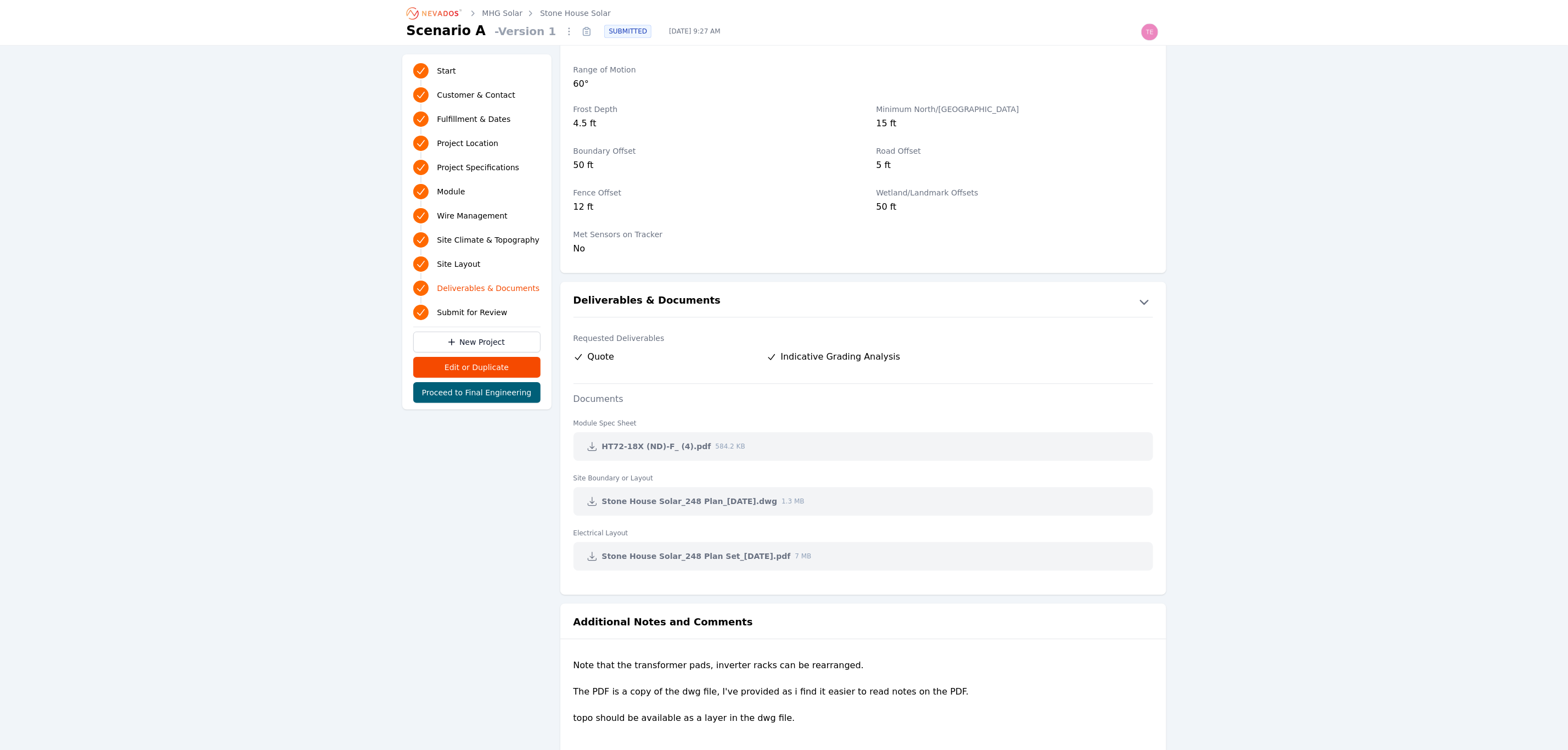
scroll to position [2065, 0]
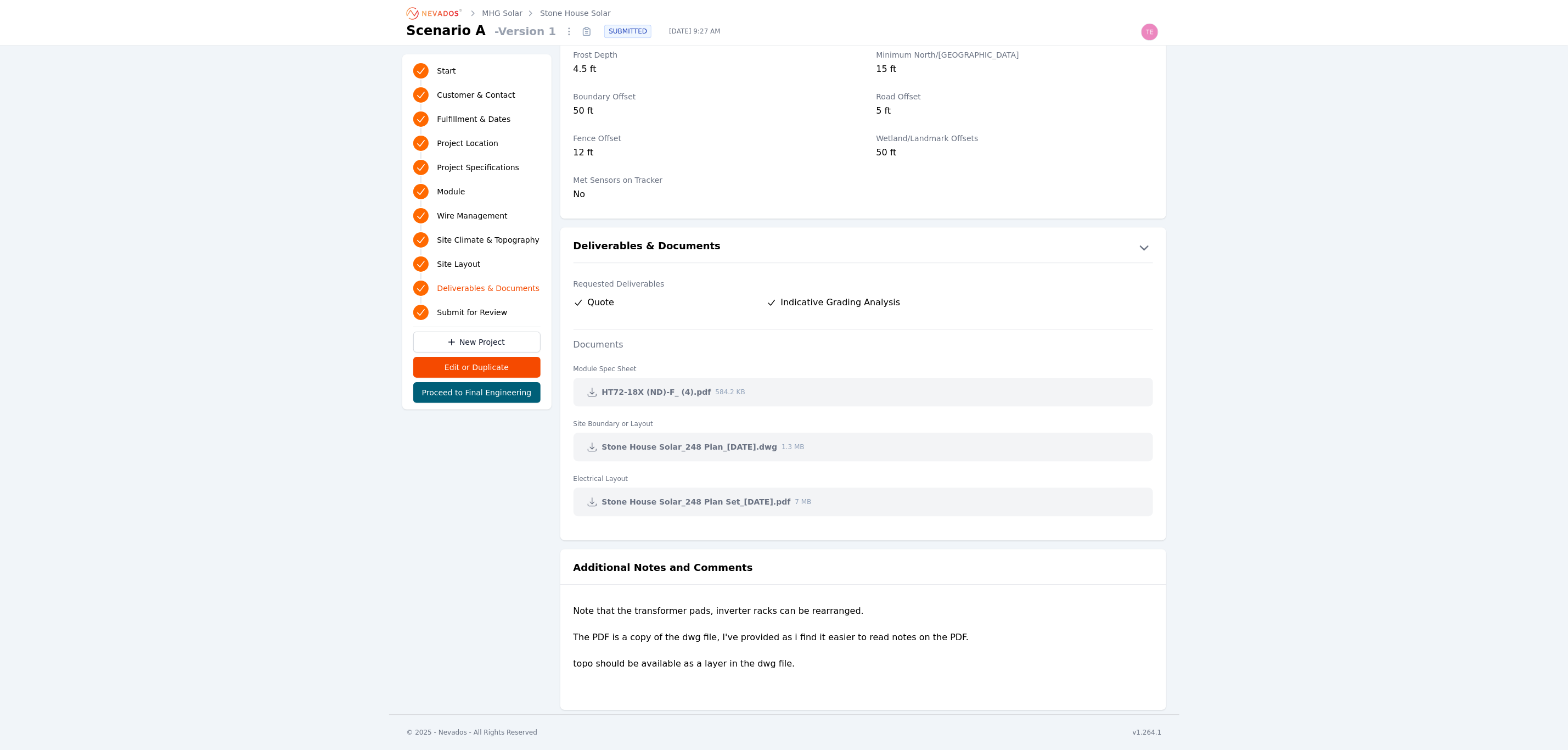
drag, startPoint x: 584, startPoint y: 9, endPoint x: 617, endPoint y: 2, distance: 33.7
click at [584, 9] on link "Stone House Solar" at bounding box center [575, 14] width 71 height 11
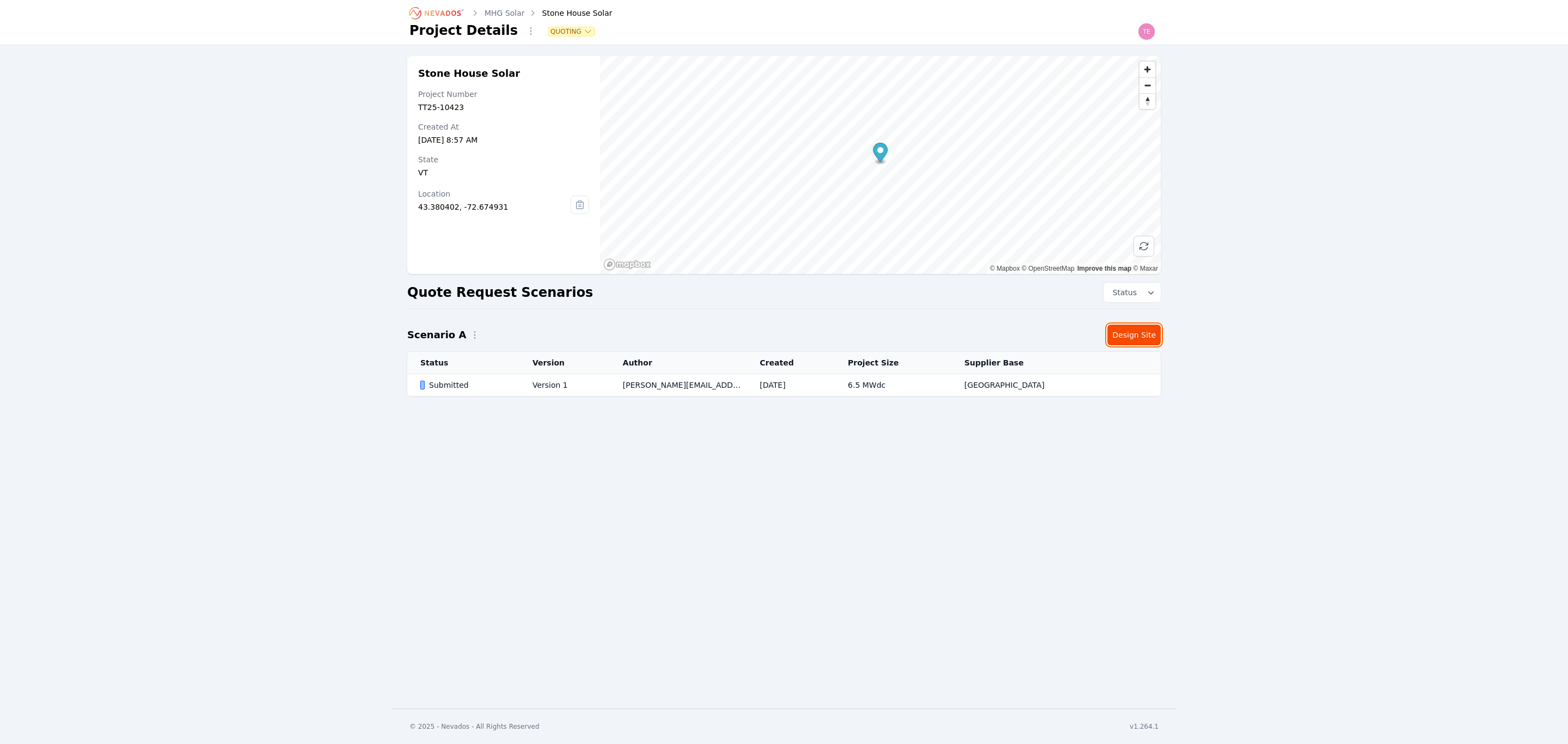
click at [1133, 335] on link "Design Site" at bounding box center [1134, 335] width 54 height 21
